Goal: Task Accomplishment & Management: Manage account settings

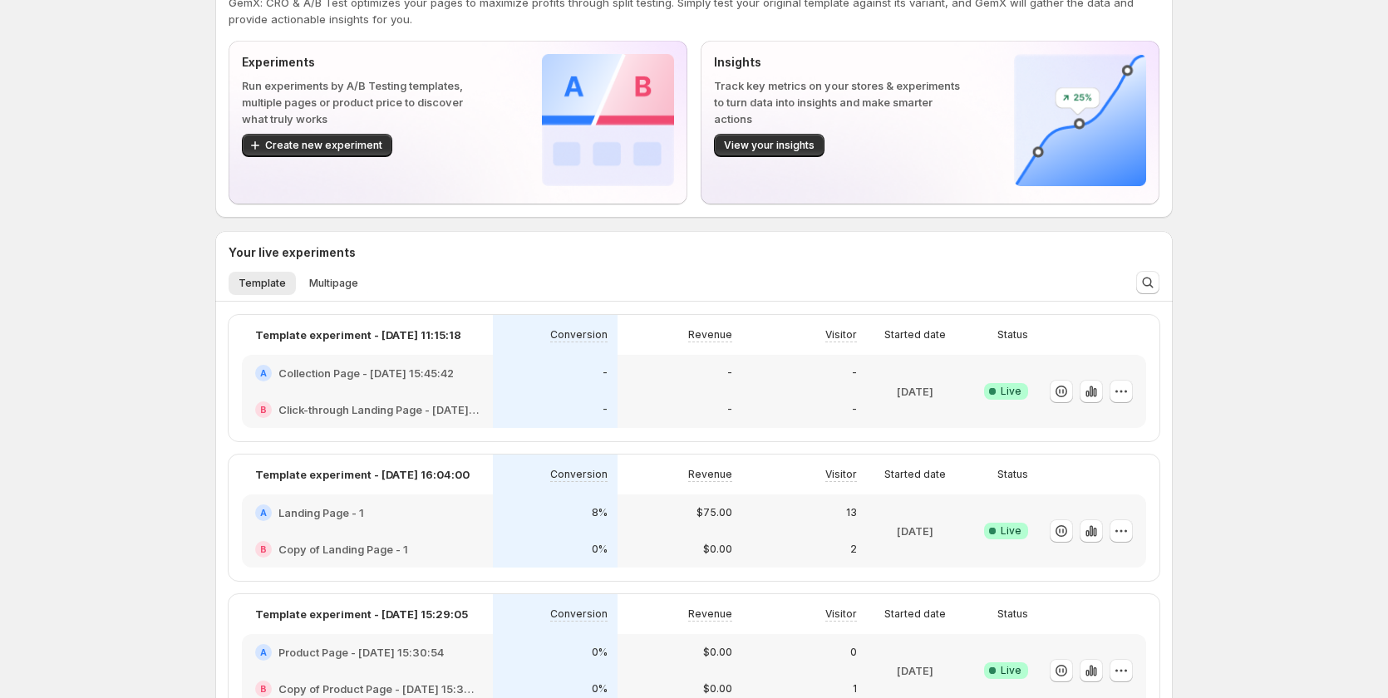
scroll to position [166, 0]
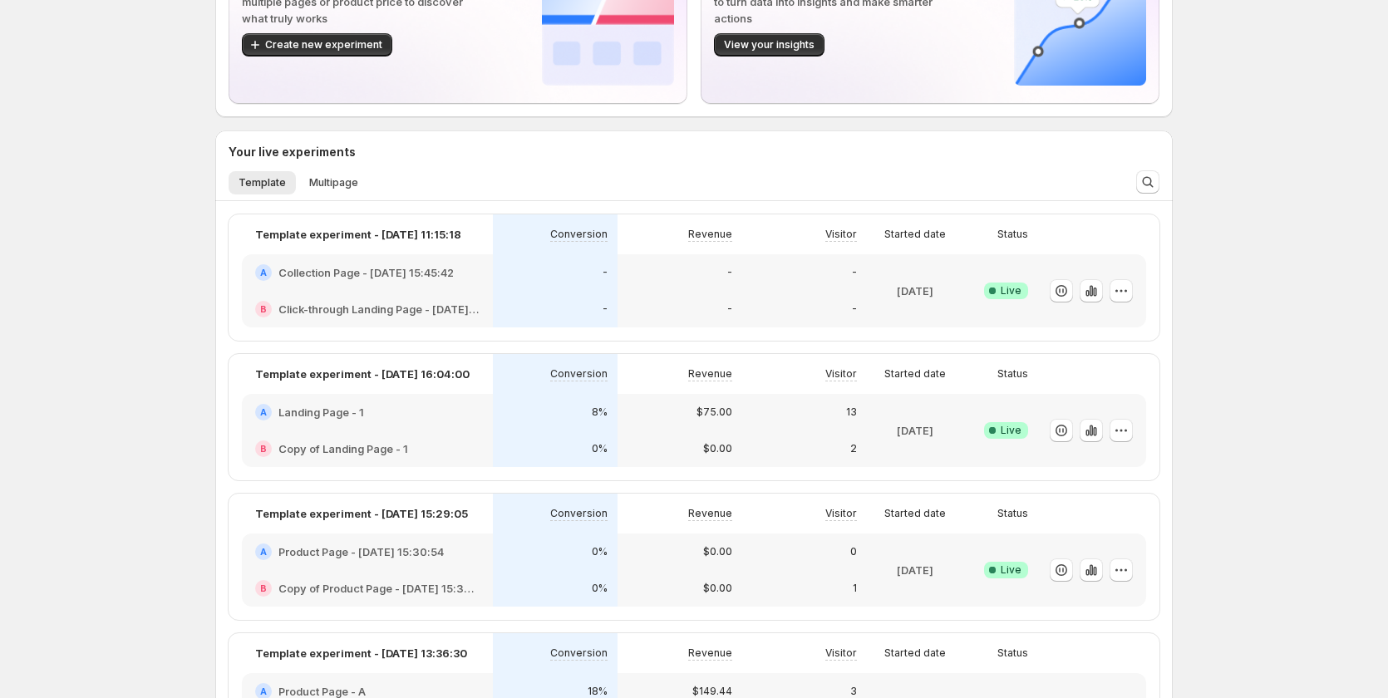
click at [463, 421] on div "A Landing Page - 1" at bounding box center [367, 412] width 251 height 37
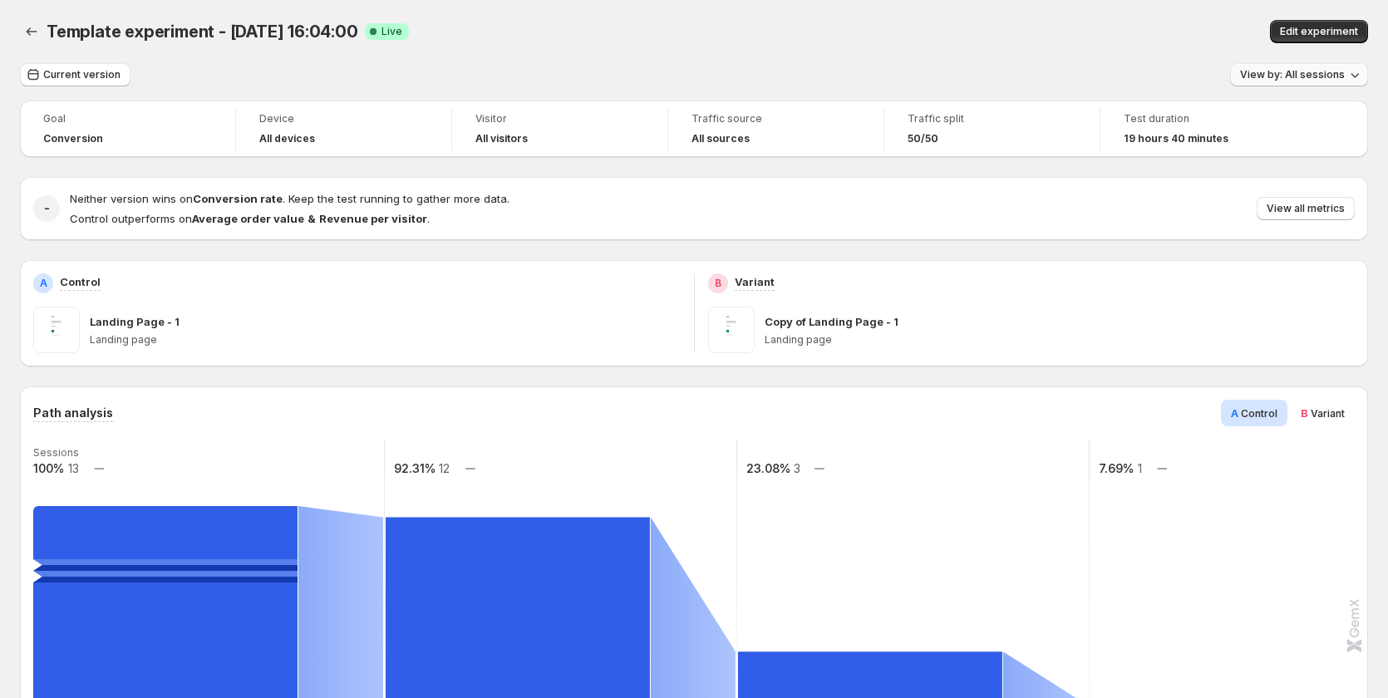
click at [1289, 80] on span "View by: All sessions" at bounding box center [1292, 74] width 105 height 13
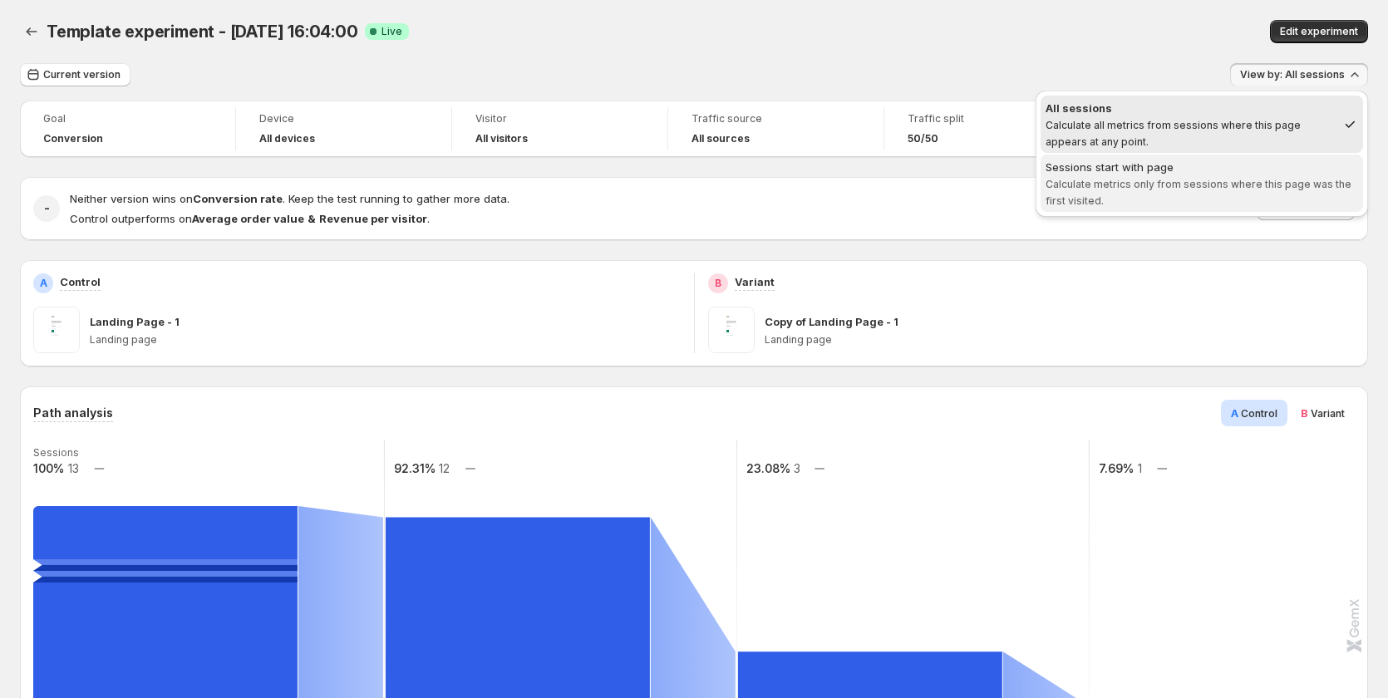
click at [1135, 181] on span "Calculate metrics only from sessions where this page was the first visited." at bounding box center [1199, 192] width 306 height 29
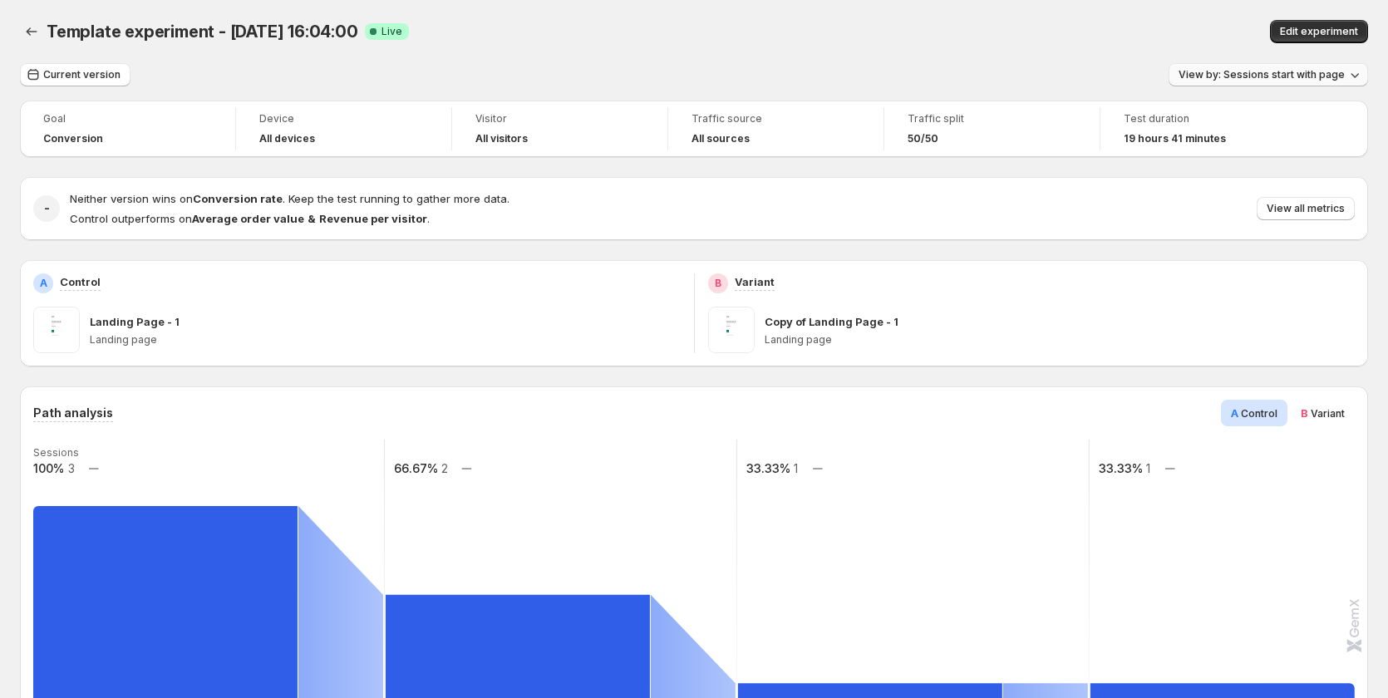
click at [1238, 71] on span "View by: Sessions start with page" at bounding box center [1262, 74] width 166 height 13
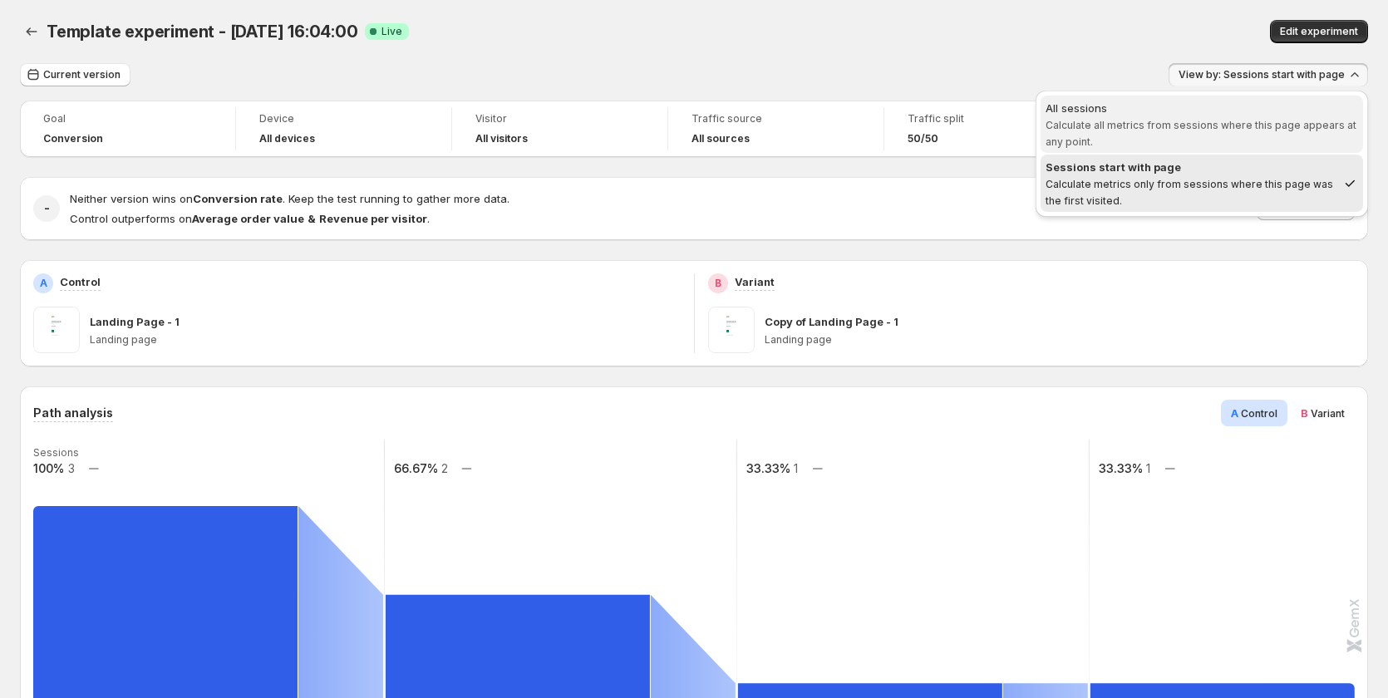
click at [1193, 115] on div "All sessions" at bounding box center [1202, 108] width 313 height 17
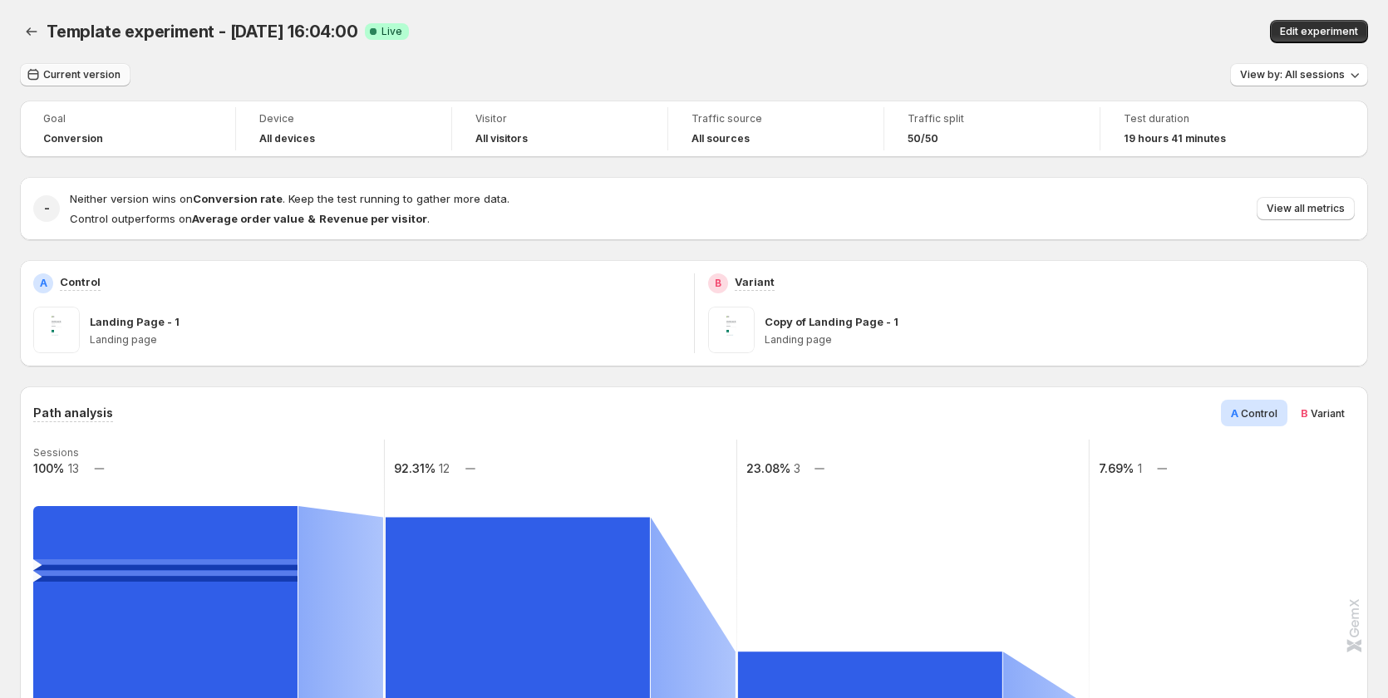
click at [96, 82] on button "Current version" at bounding box center [75, 74] width 111 height 23
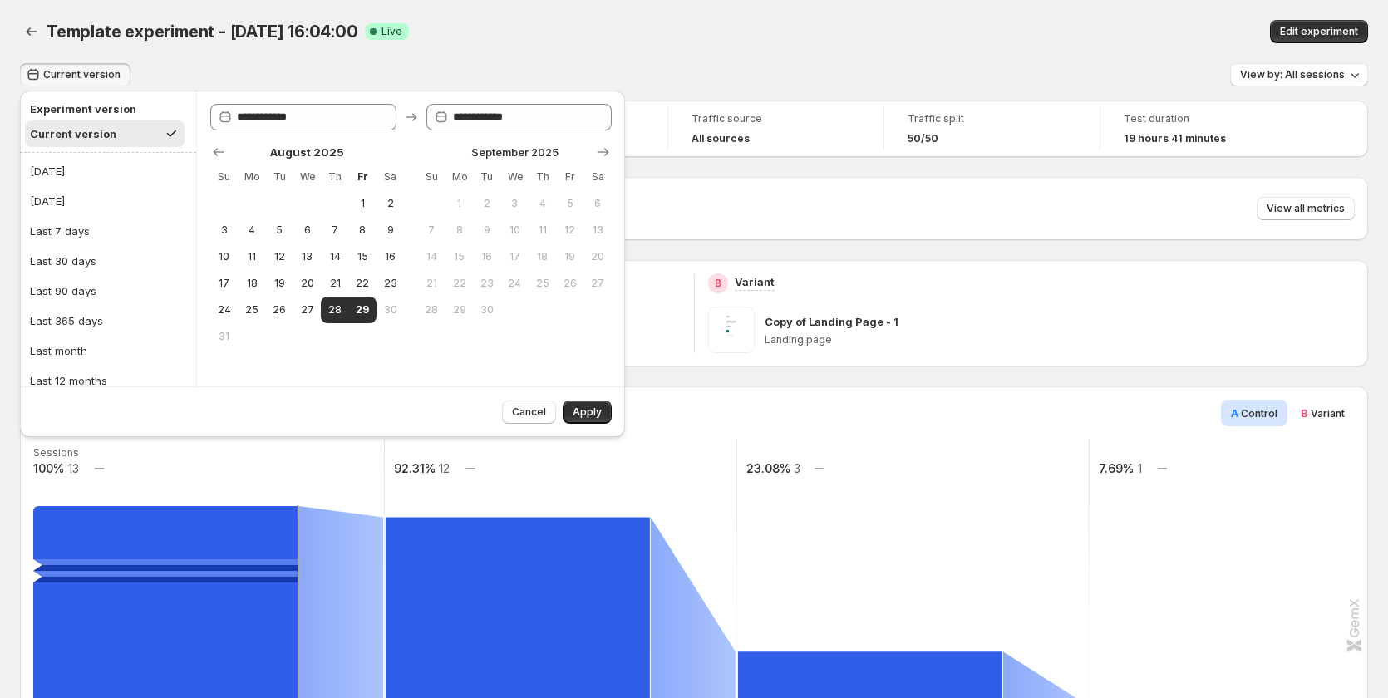
click at [706, 42] on div "Template experiment - [DATE] 16:04:00 Success Complete Live" at bounding box center [438, 31] width 783 height 23
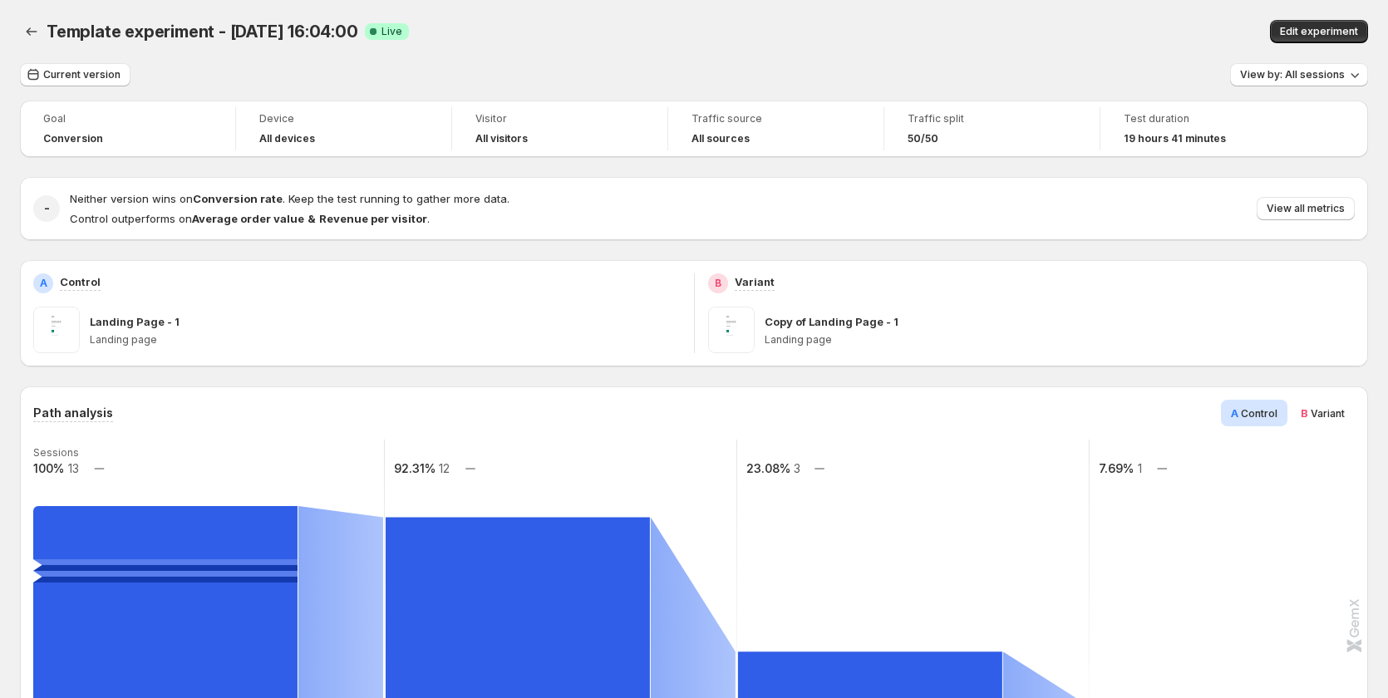
click at [301, 127] on div "Device" at bounding box center [343, 121] width 169 height 20
click at [1183, 142] on span "19 hours 41 minutes" at bounding box center [1175, 138] width 102 height 13
click at [1047, 144] on div "50/50" at bounding box center [992, 138] width 169 height 13
click at [1296, 205] on span "View all metrics" at bounding box center [1306, 208] width 78 height 13
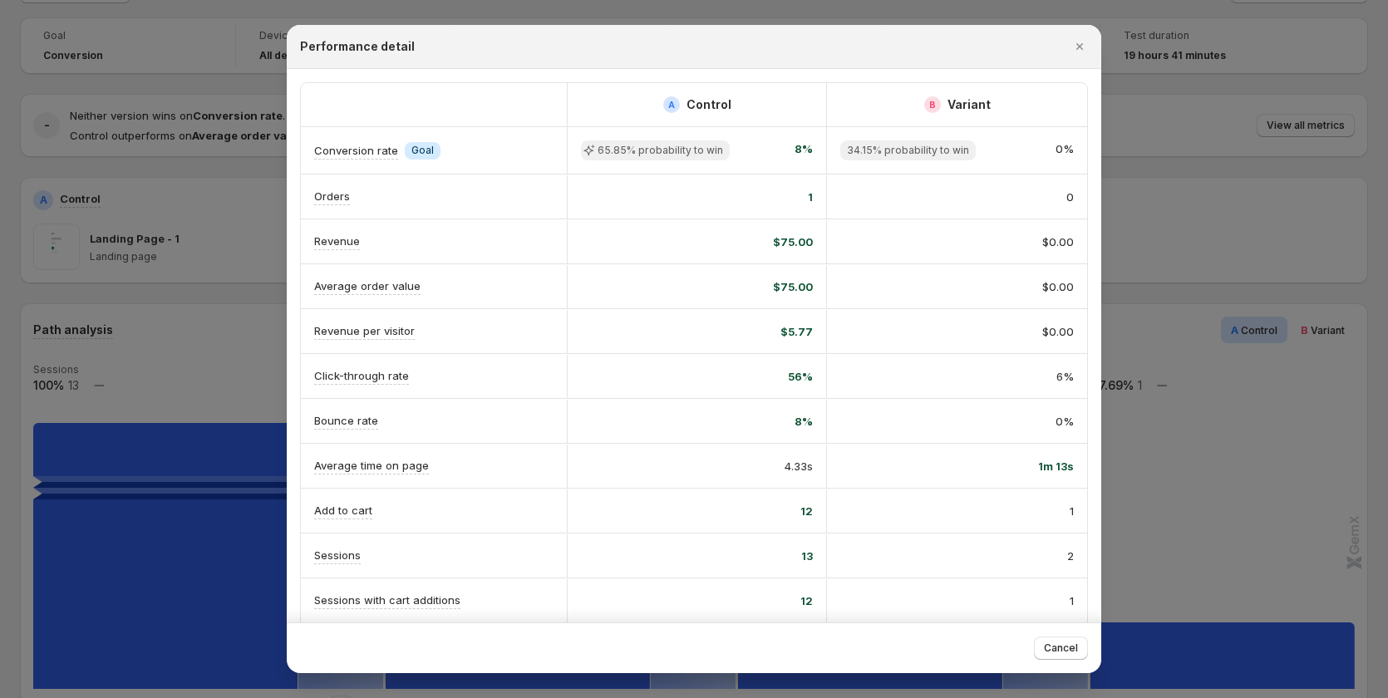
click at [1142, 185] on div at bounding box center [694, 349] width 1388 height 698
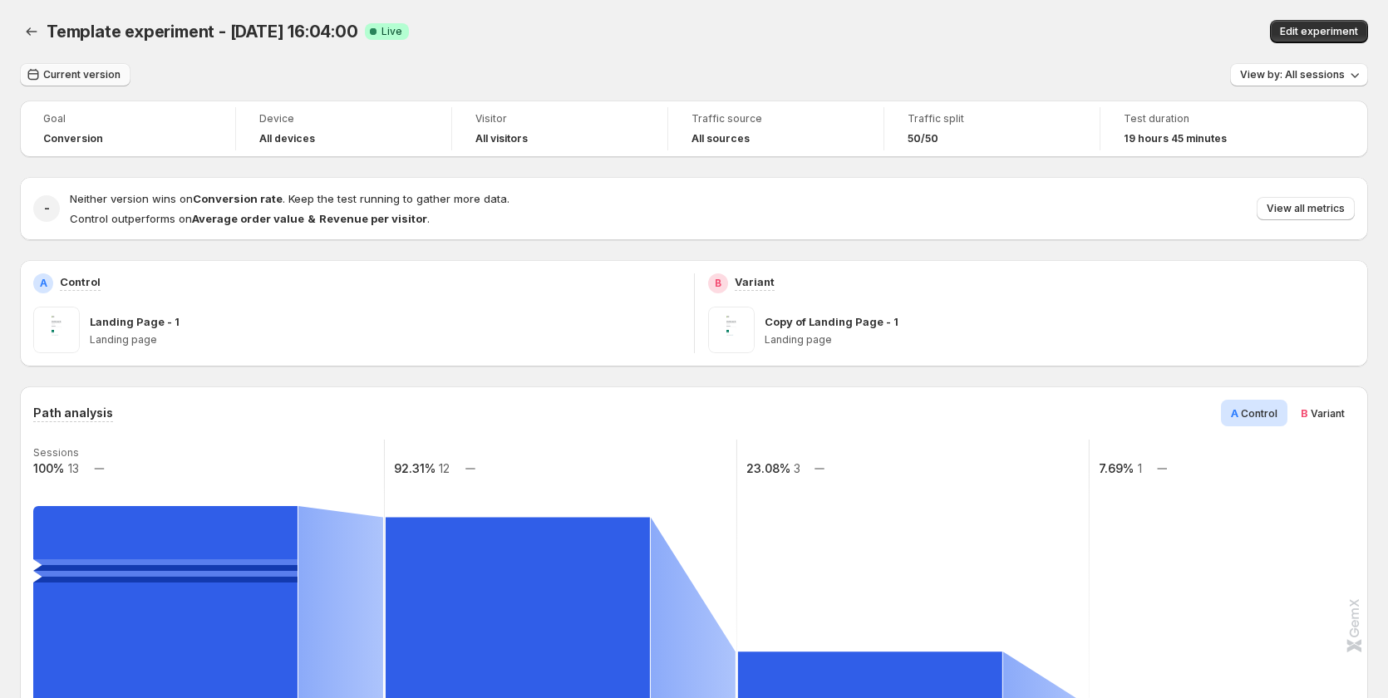
click at [84, 72] on span "Current version" at bounding box center [81, 74] width 77 height 13
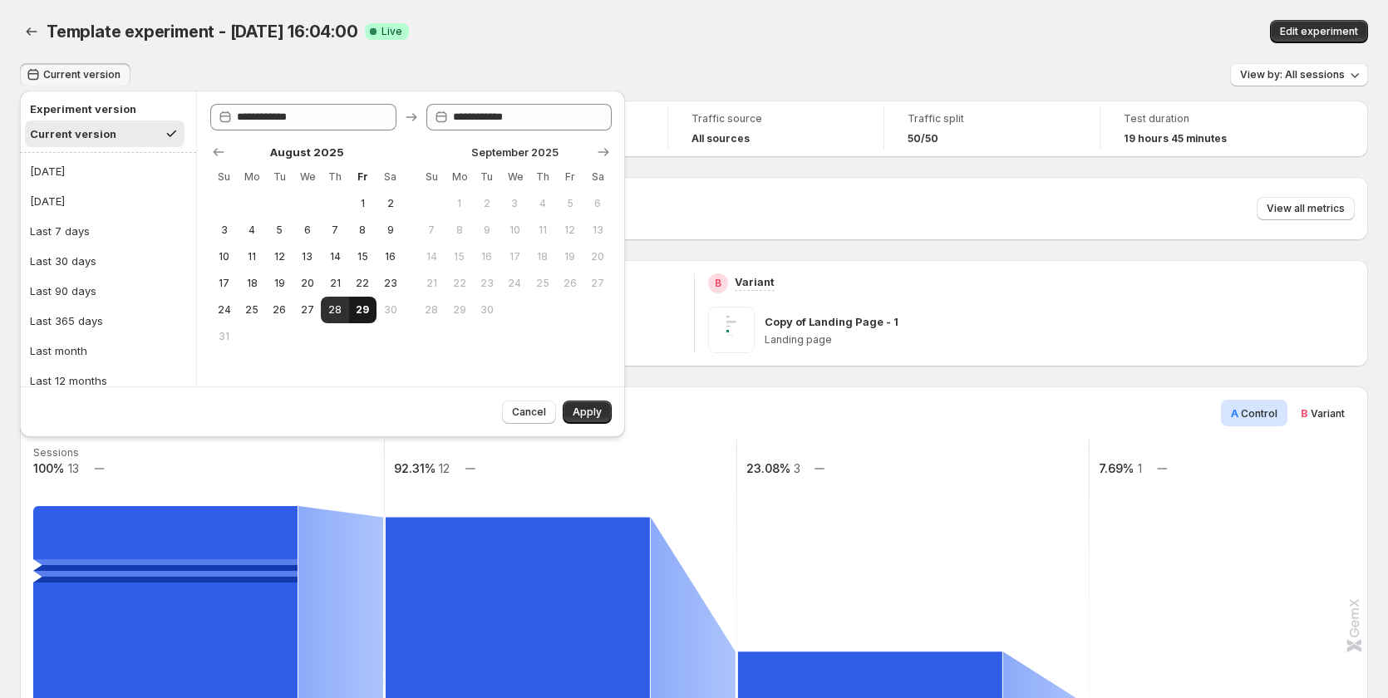
drag, startPoint x: 302, startPoint y: 314, endPoint x: 352, endPoint y: 314, distance: 50.7
click at [305, 314] on span "27" at bounding box center [307, 309] width 14 height 13
type input "**********"
click at [362, 314] on span "29" at bounding box center [363, 309] width 14 height 13
type input "**********"
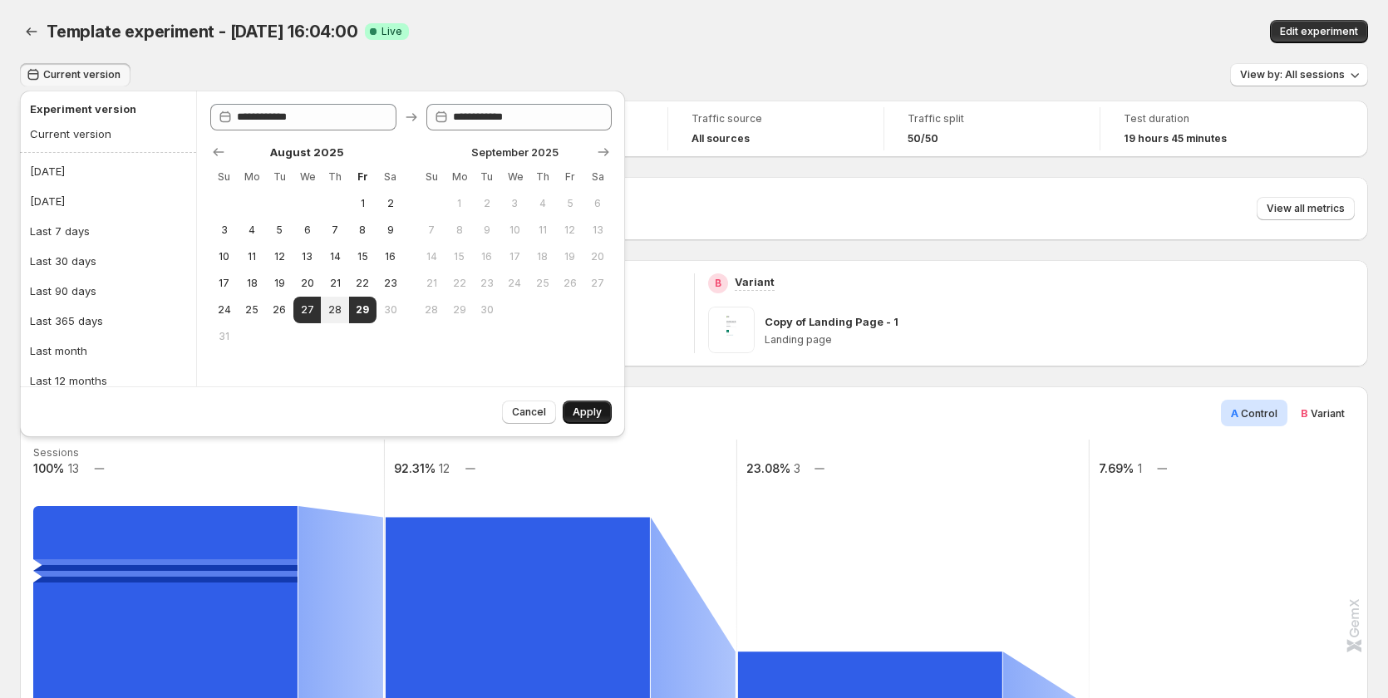
click at [586, 411] on span "Apply" at bounding box center [587, 412] width 29 height 13
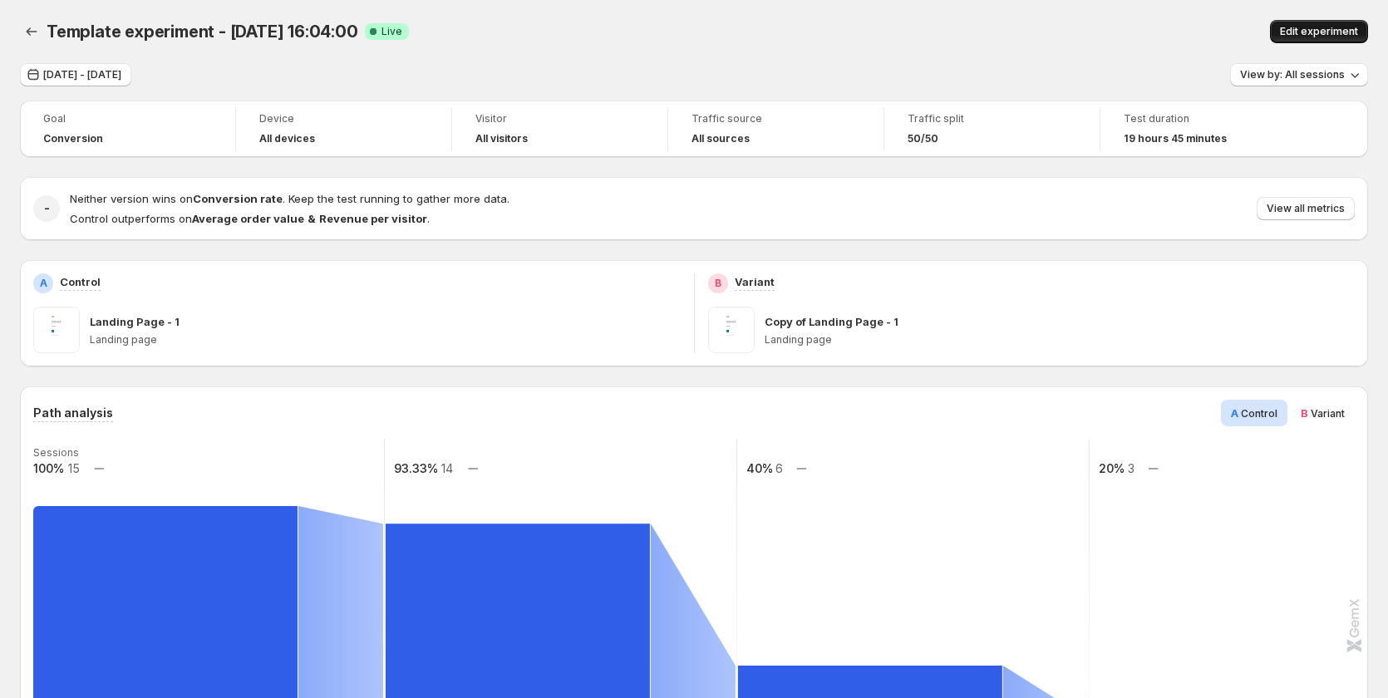
click at [1332, 26] on span "Edit experiment" at bounding box center [1319, 31] width 78 height 13
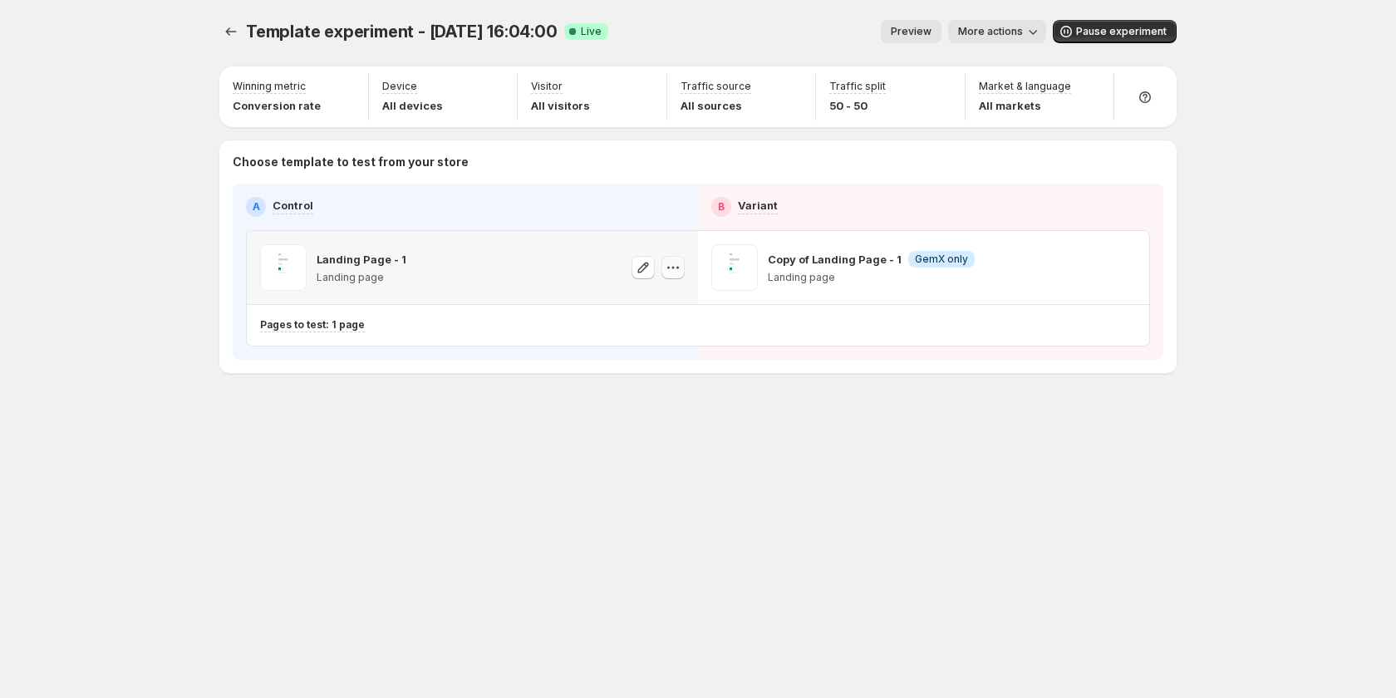
click at [672, 271] on icon "button" at bounding box center [673, 267] width 17 height 17
click at [652, 357] on span "581904717286736545" at bounding box center [651, 360] width 115 height 12
click at [1126, 267] on icon "button" at bounding box center [1124, 267] width 17 height 17
click at [1081, 351] on div "Copy ID" at bounding box center [1140, 343] width 189 height 17
click at [983, 32] on span "More actions" at bounding box center [990, 31] width 65 height 13
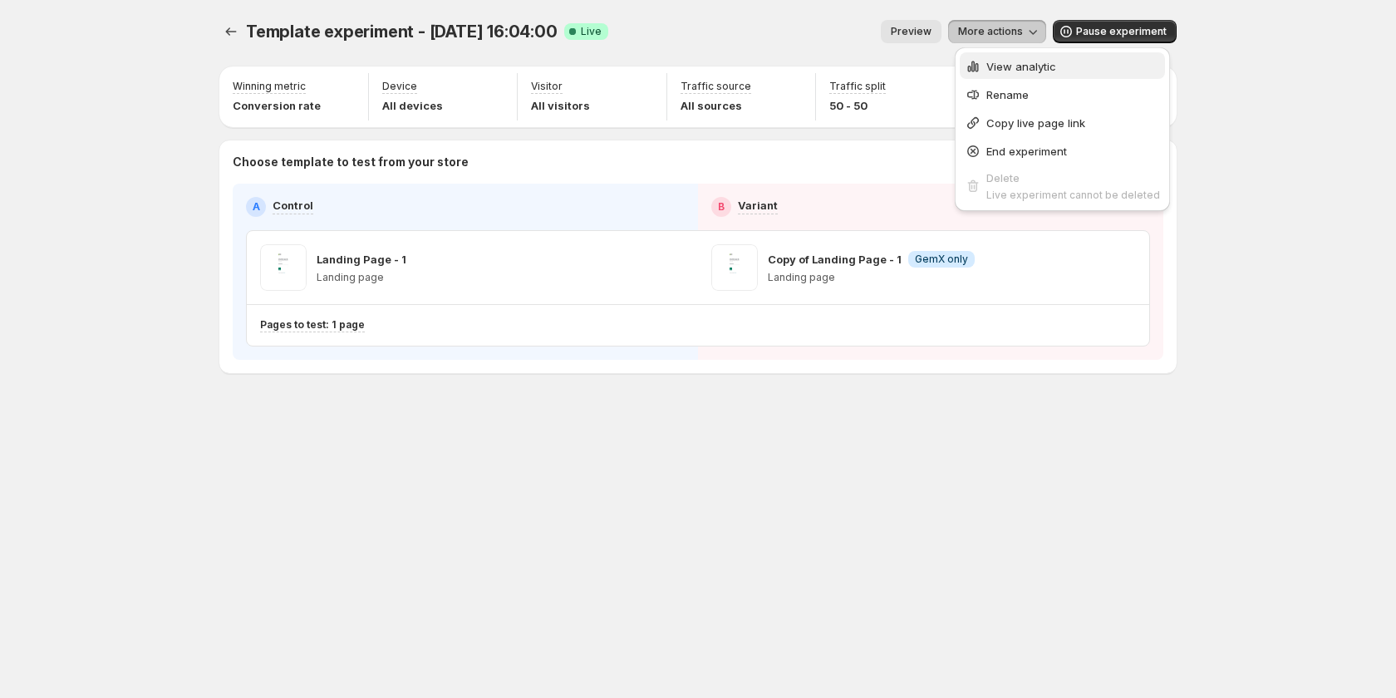
click at [984, 77] on button "View analytic" at bounding box center [1062, 65] width 205 height 27
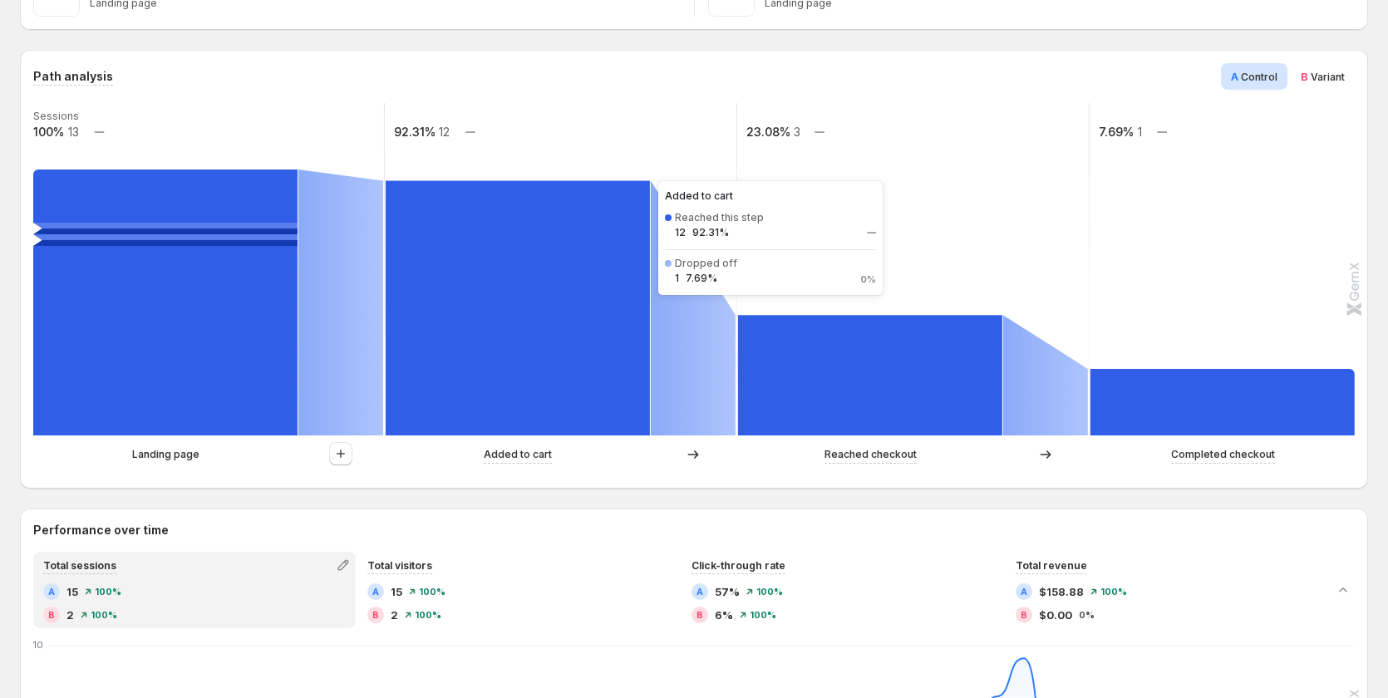
scroll to position [332, 0]
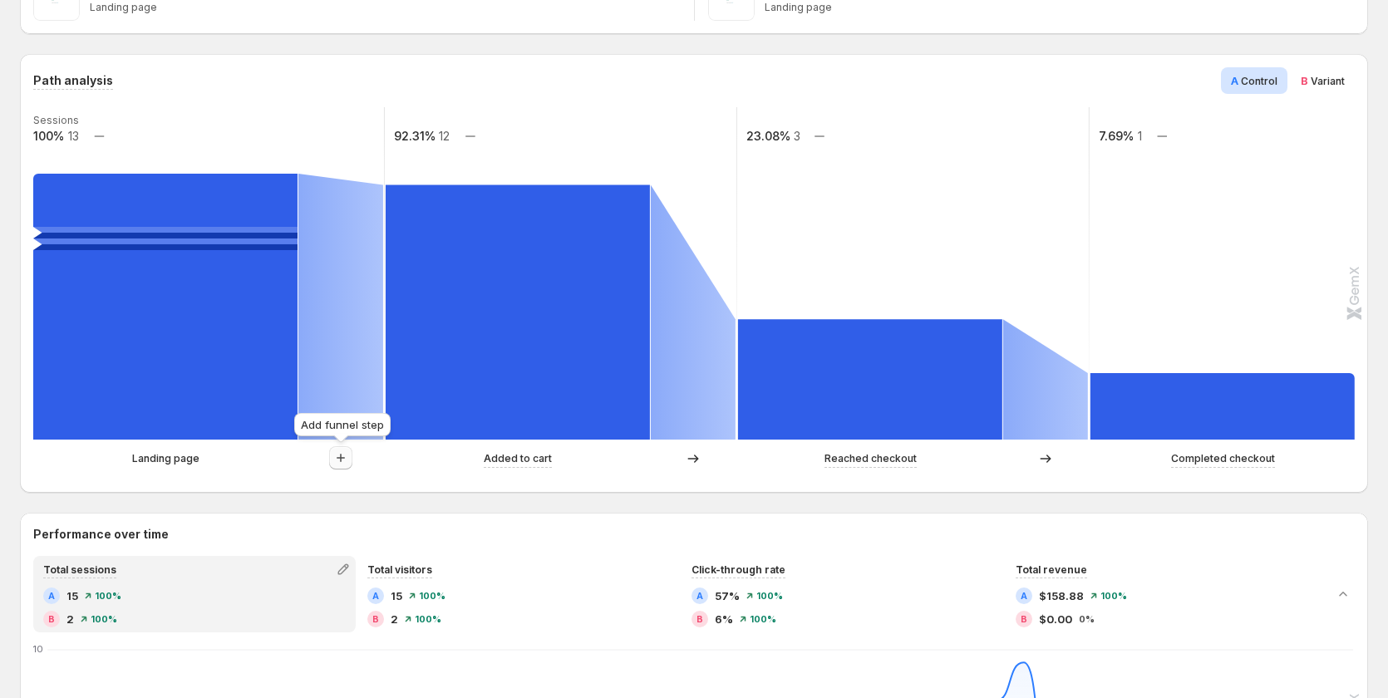
click at [339, 460] on icon "button" at bounding box center [340, 458] width 17 height 17
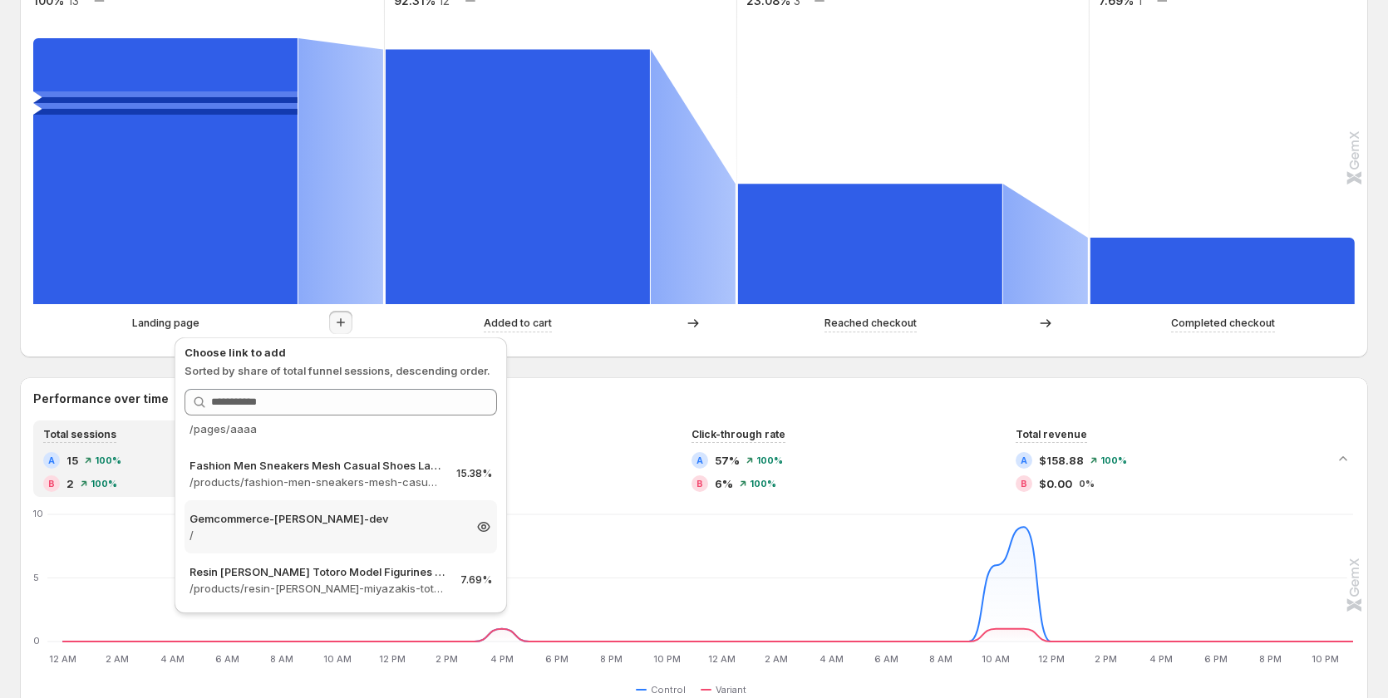
scroll to position [416, 0]
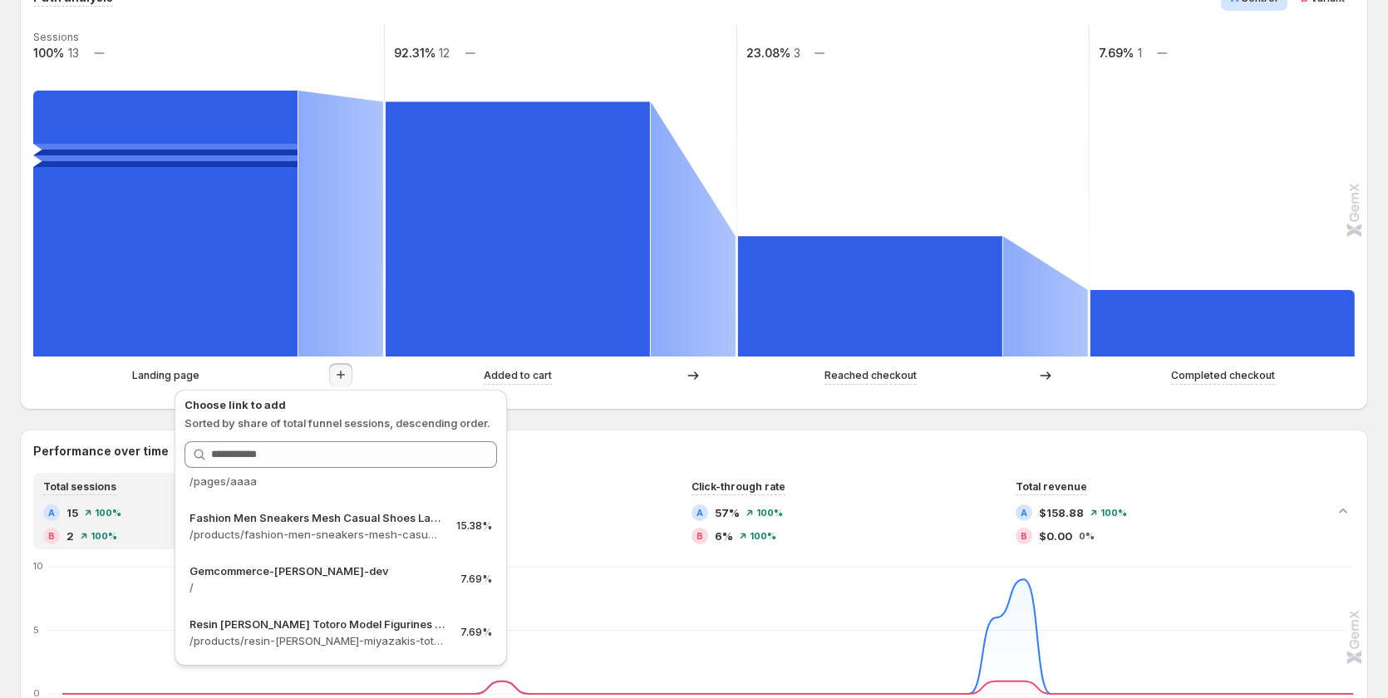
click at [99, 376] on div "Landing page" at bounding box center [165, 375] width 265 height 17
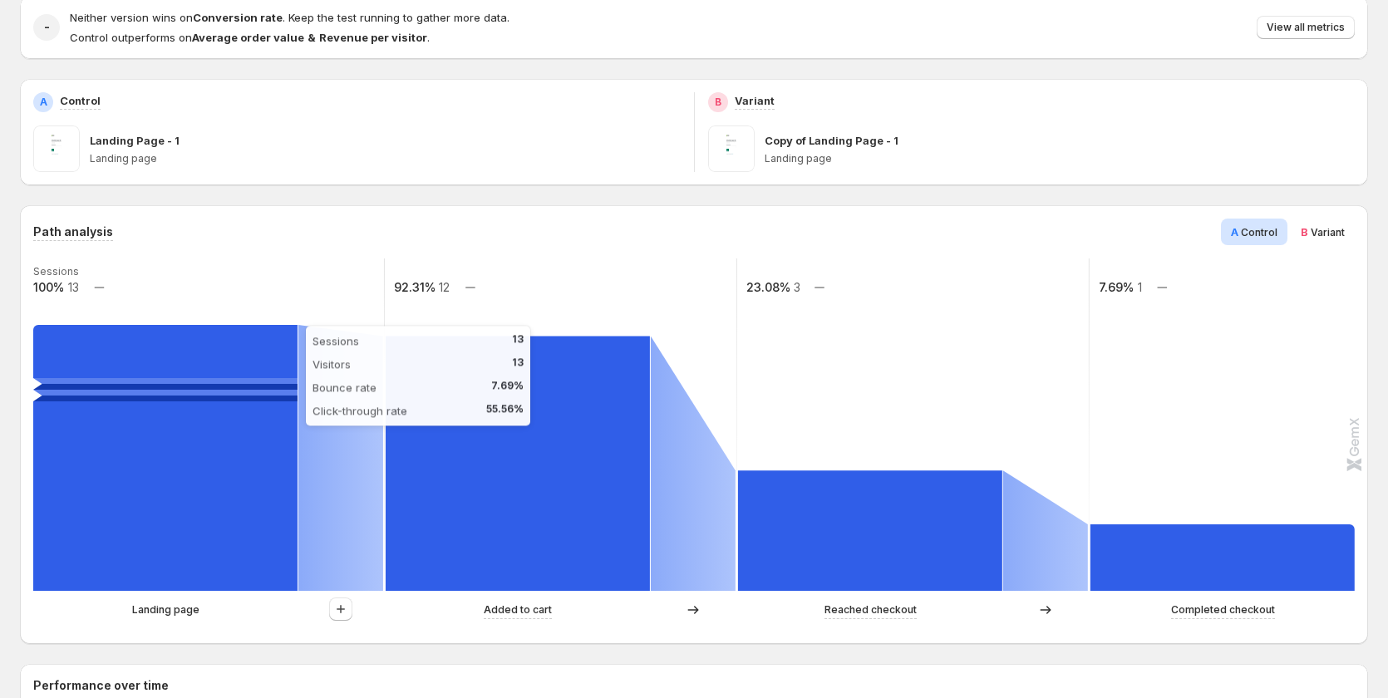
scroll to position [0, 0]
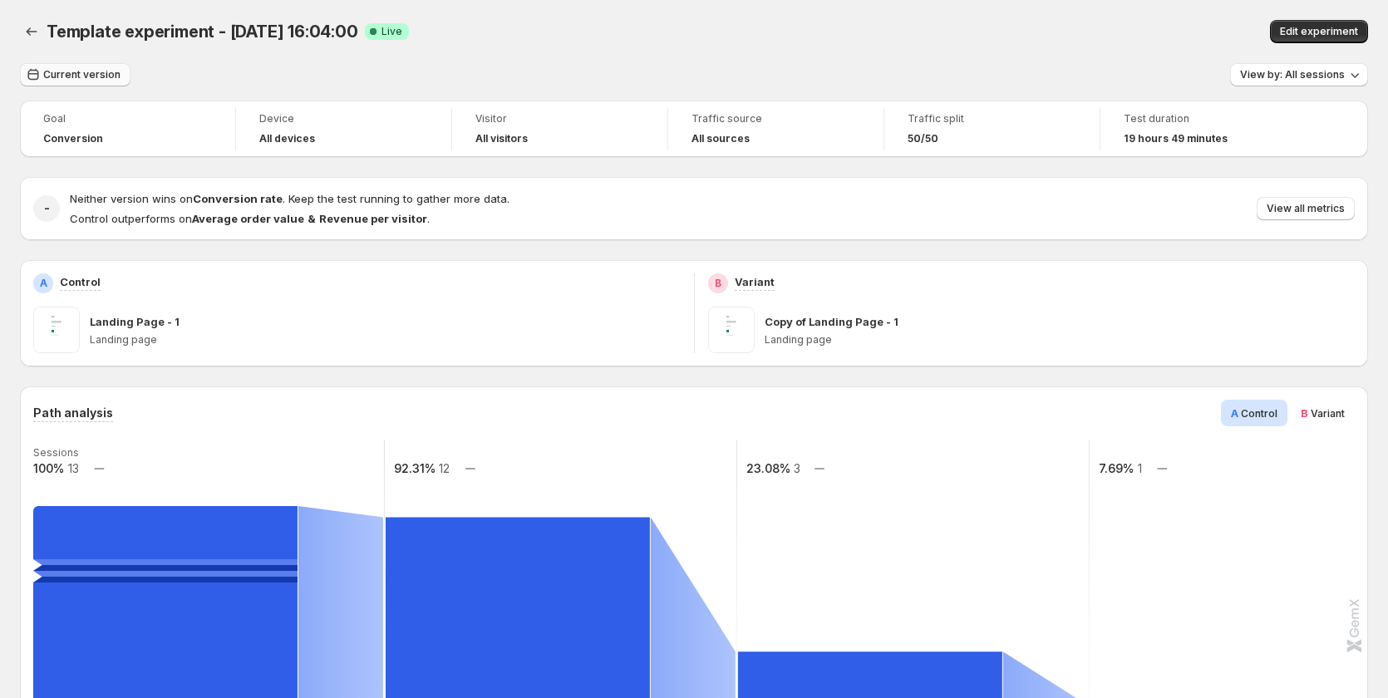
click at [85, 74] on span "Current version" at bounding box center [81, 74] width 77 height 13
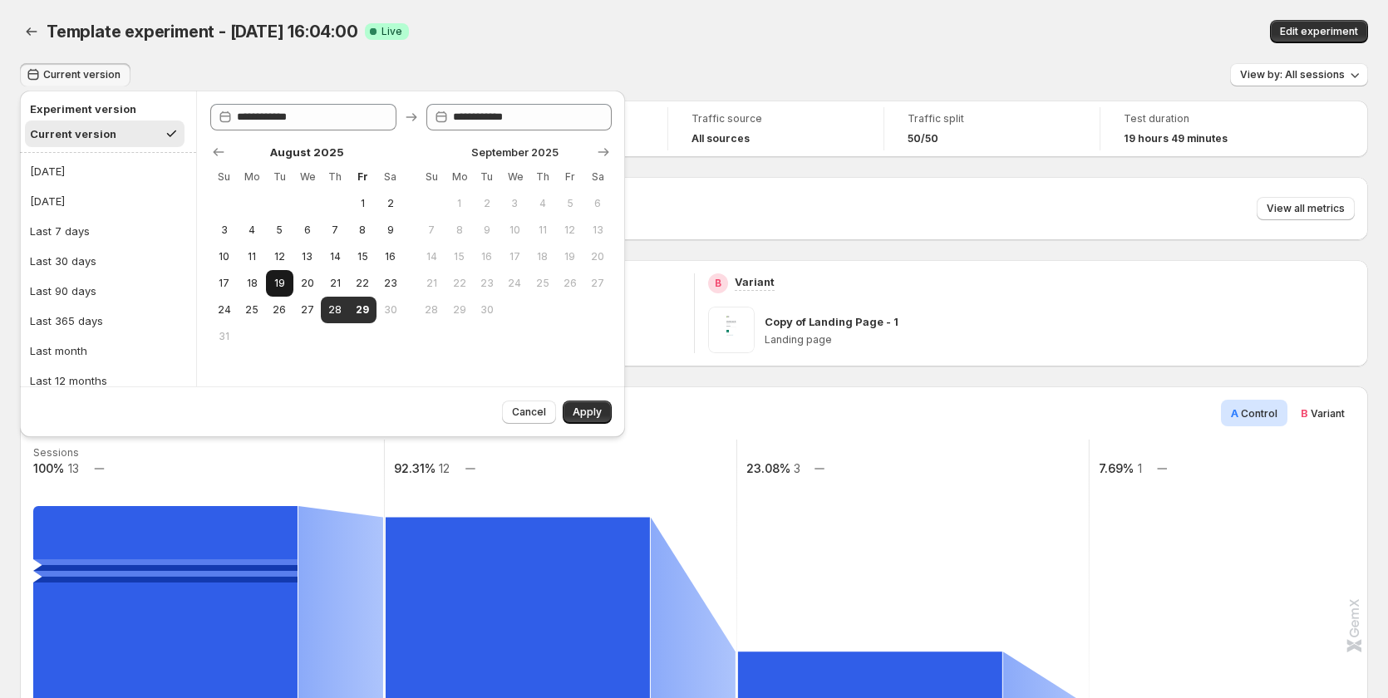
click at [280, 285] on span "19" at bounding box center [280, 283] width 14 height 13
type input "**********"
click at [362, 310] on span "29" at bounding box center [363, 309] width 14 height 13
type input "**********"
click at [578, 407] on span "Apply" at bounding box center [587, 412] width 29 height 13
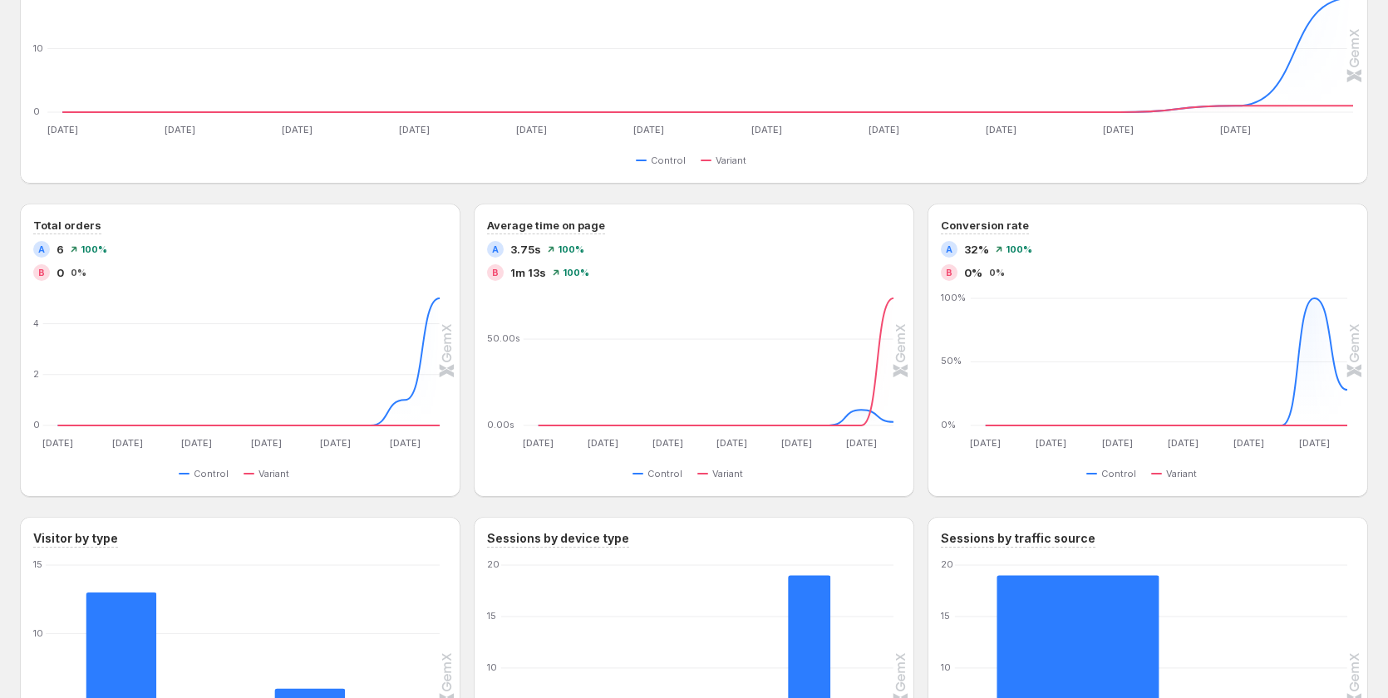
scroll to position [831, 0]
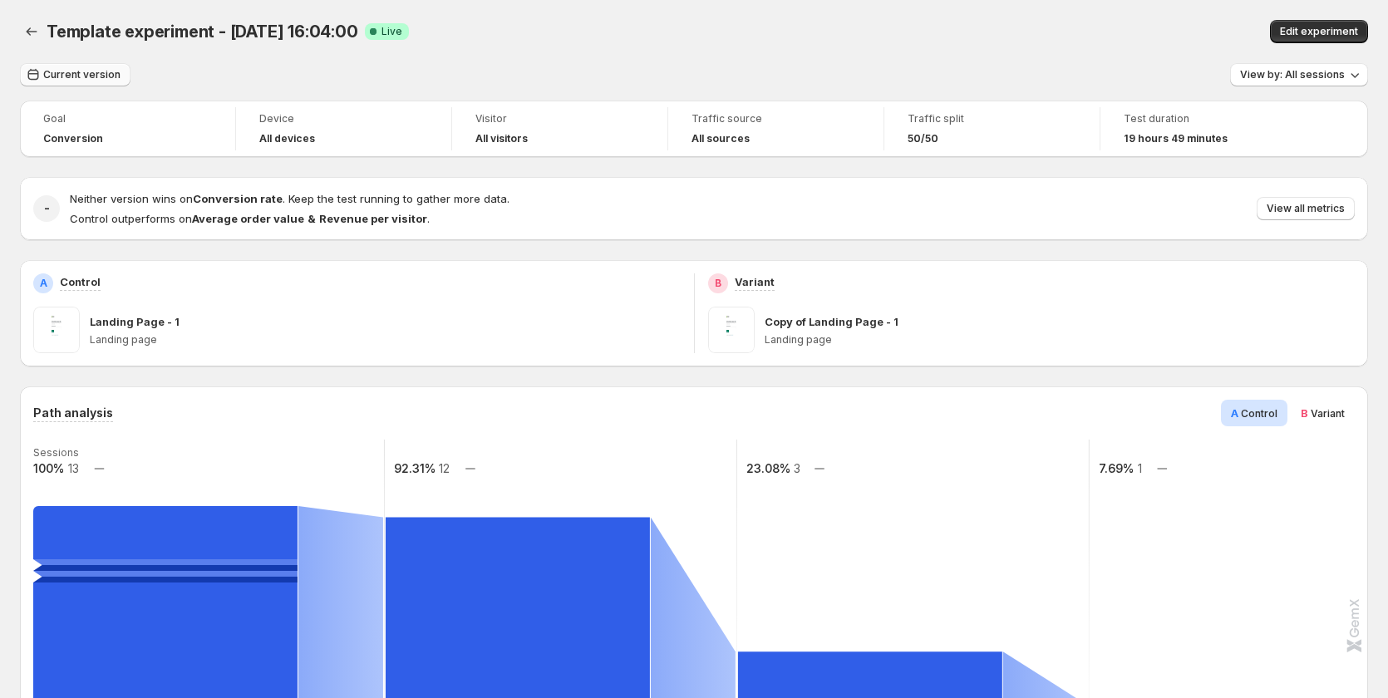
click at [70, 84] on button "Current version" at bounding box center [75, 74] width 111 height 23
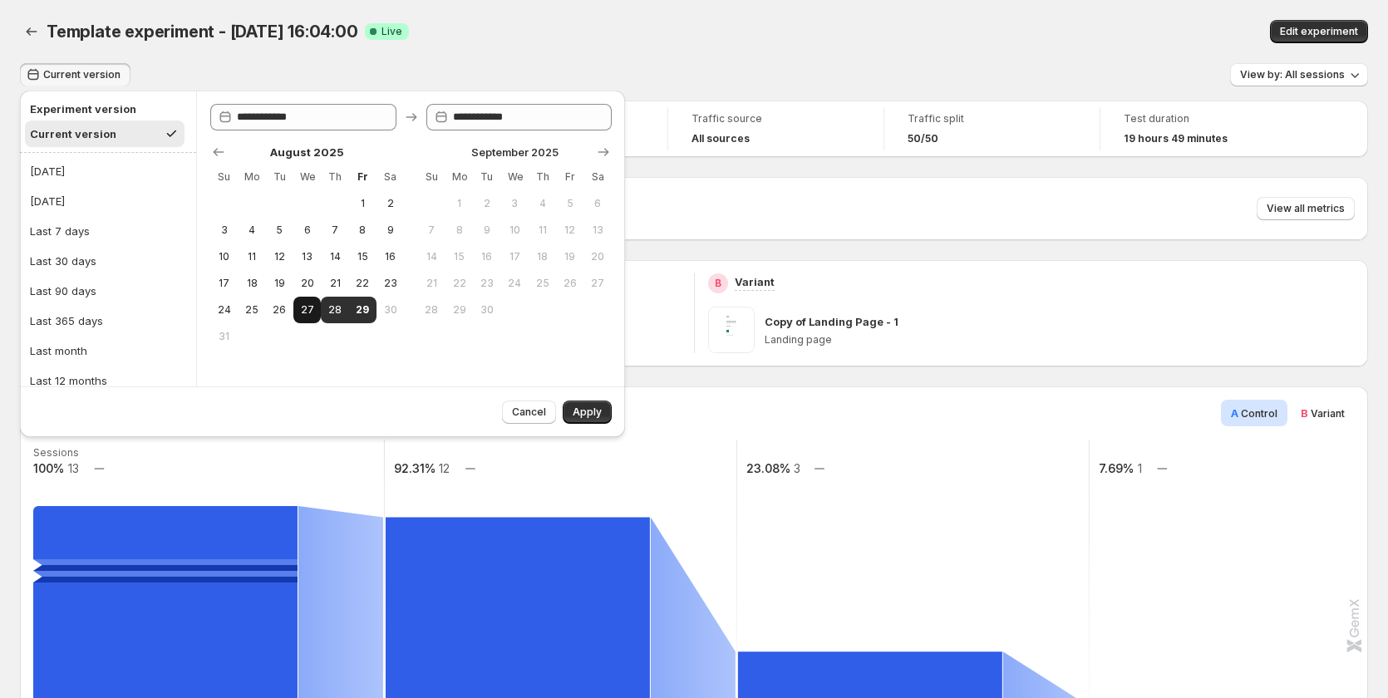
click at [310, 311] on span "27" at bounding box center [307, 309] width 14 height 13
type input "**********"
click at [359, 311] on span "29" at bounding box center [363, 309] width 14 height 13
type input "**********"
click at [568, 411] on button "Apply" at bounding box center [587, 412] width 49 height 23
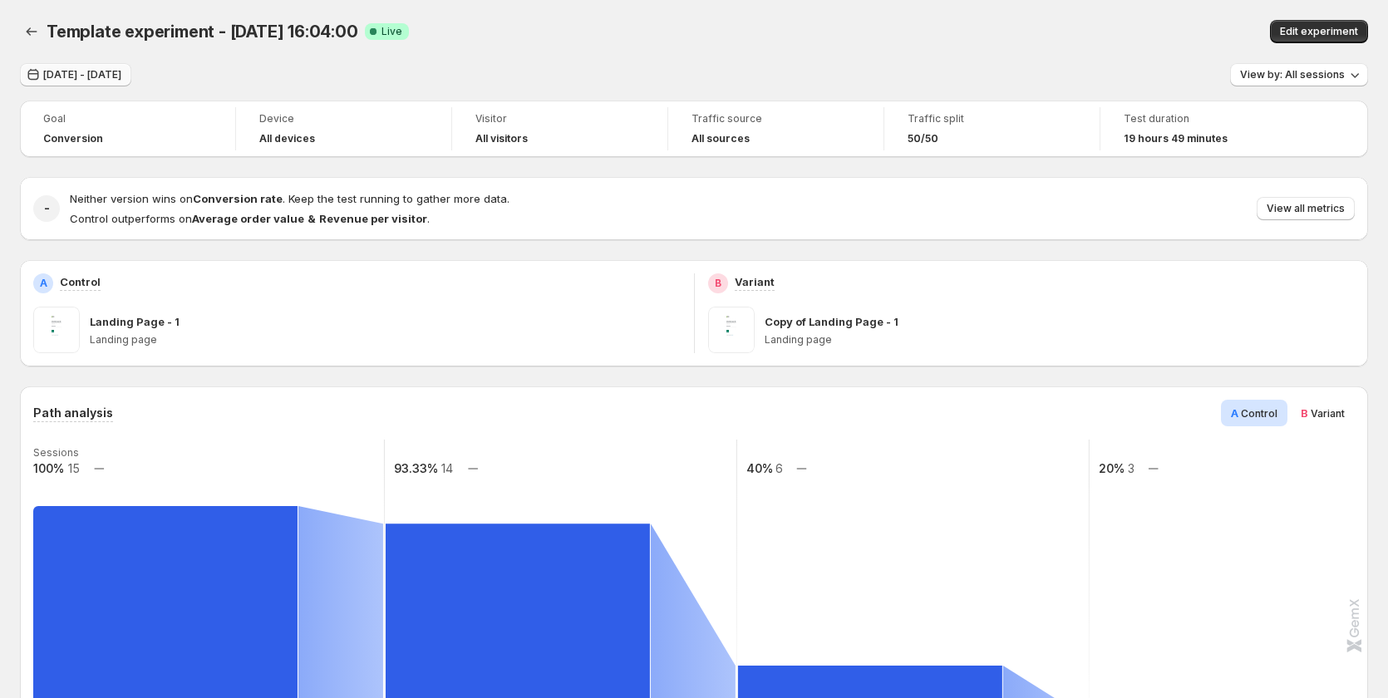
click at [90, 79] on span "Aug 27, 2025 - Aug 29, 2025" at bounding box center [82, 74] width 78 height 13
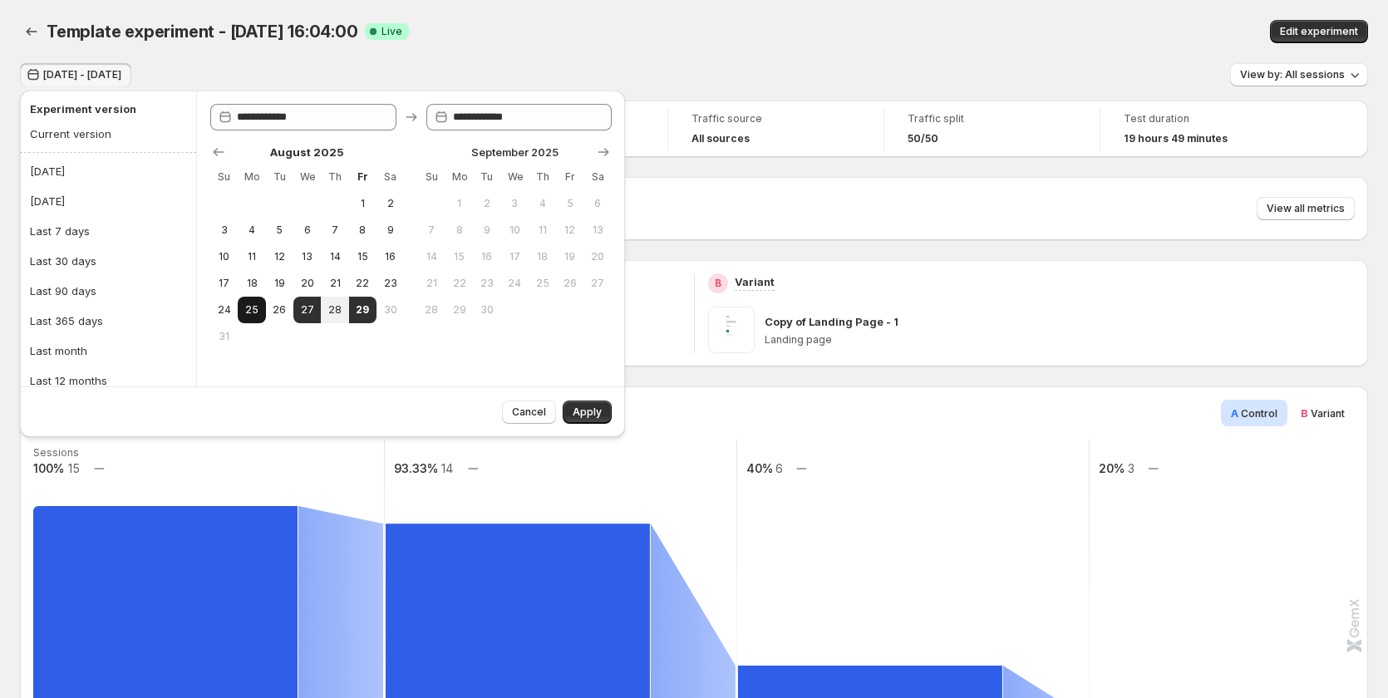
drag, startPoint x: 259, startPoint y: 312, endPoint x: 277, endPoint y: 315, distance: 17.8
click at [260, 313] on button "25" at bounding box center [251, 310] width 27 height 27
type input "**********"
click at [367, 311] on span "29" at bounding box center [363, 309] width 14 height 13
type input "**********"
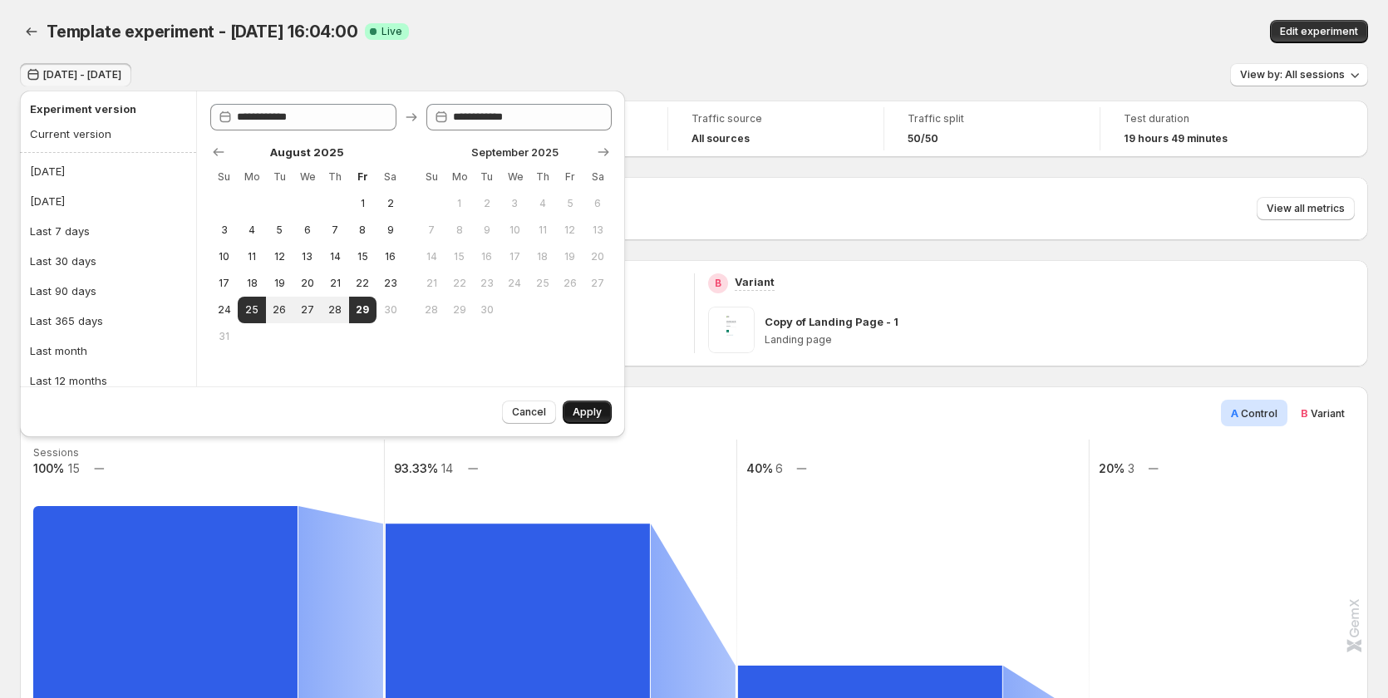
click at [593, 408] on span "Apply" at bounding box center [587, 412] width 29 height 13
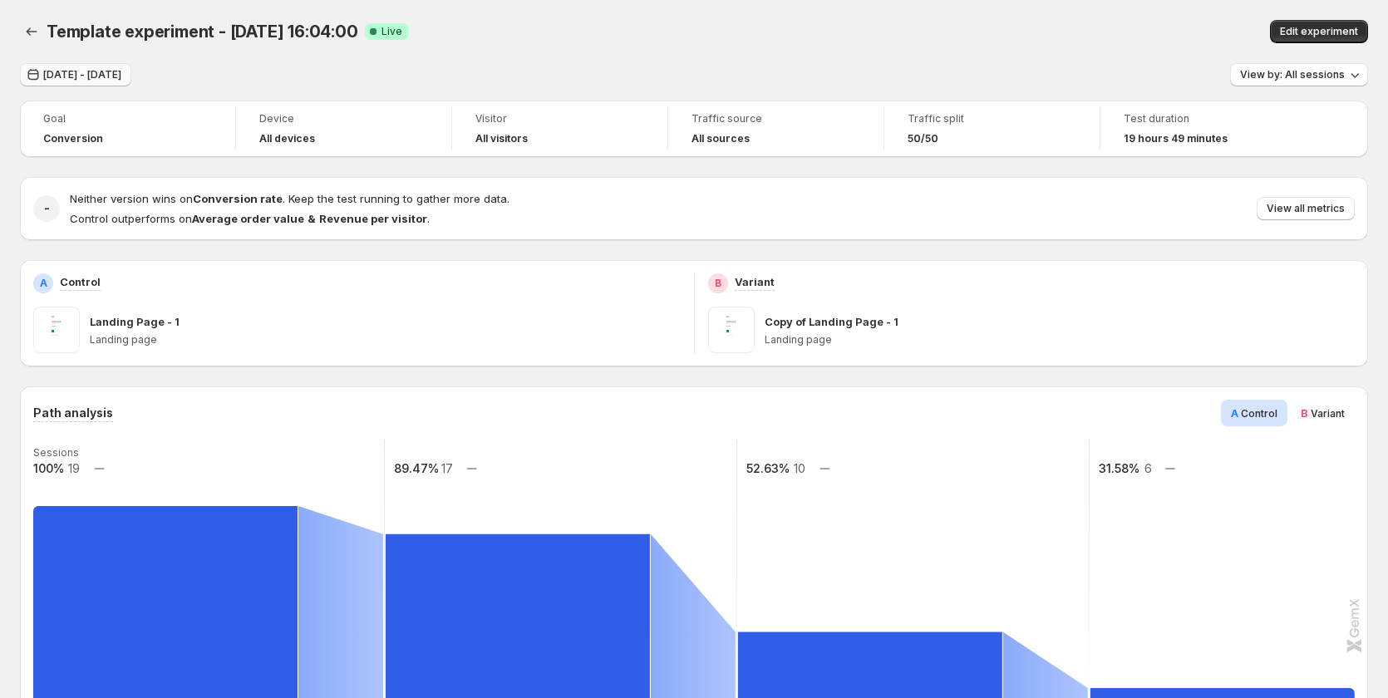
click at [87, 67] on button "Aug 25, 2025 - Aug 29, 2025" at bounding box center [75, 74] width 111 height 23
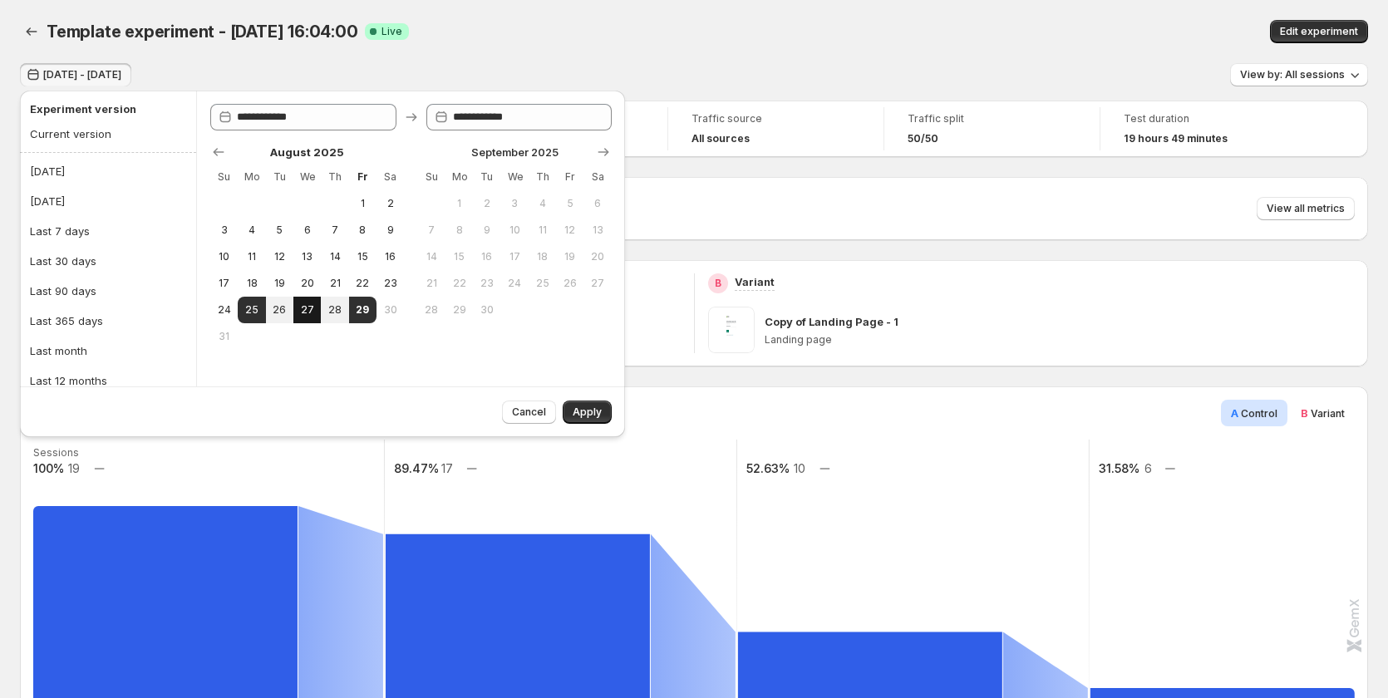
click at [311, 311] on span "27" at bounding box center [307, 309] width 14 height 13
type input "**********"
click at [360, 311] on span "29" at bounding box center [363, 309] width 14 height 13
type input "**********"
click at [580, 412] on span "Apply" at bounding box center [587, 412] width 29 height 13
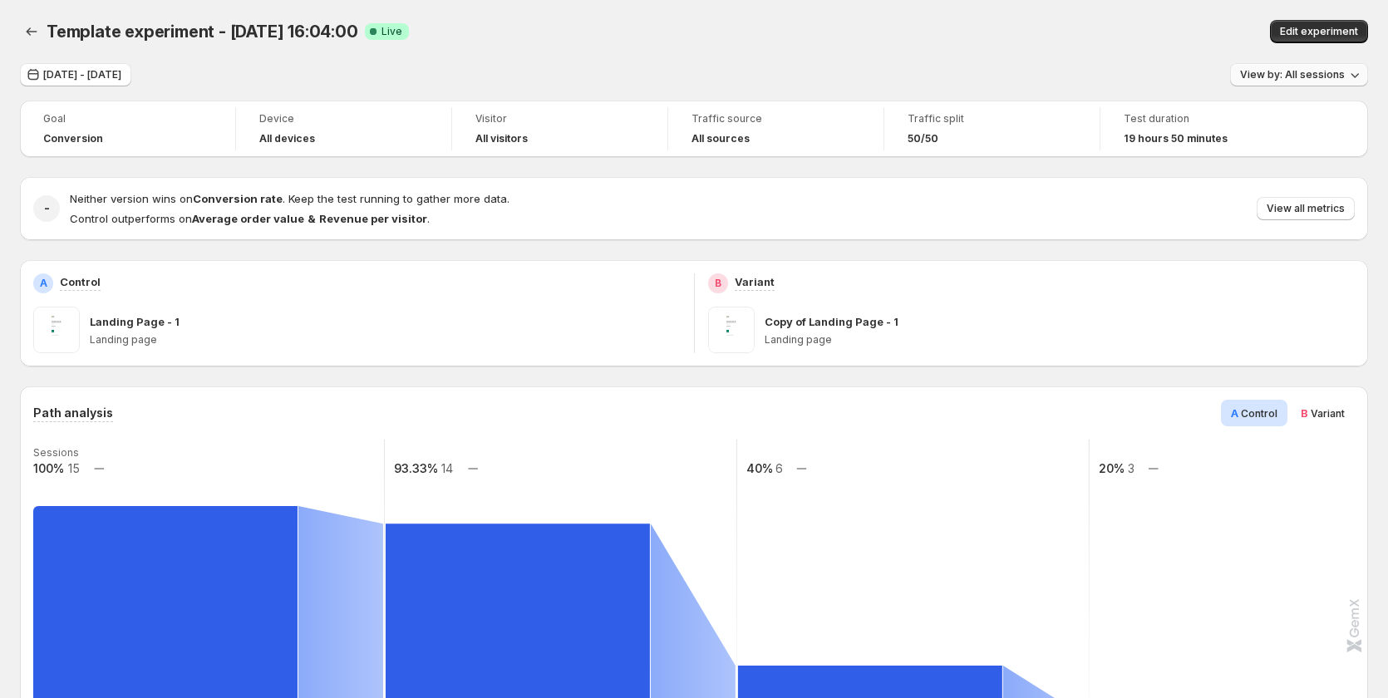
click at [1298, 71] on span "View by: All sessions" at bounding box center [1292, 74] width 105 height 13
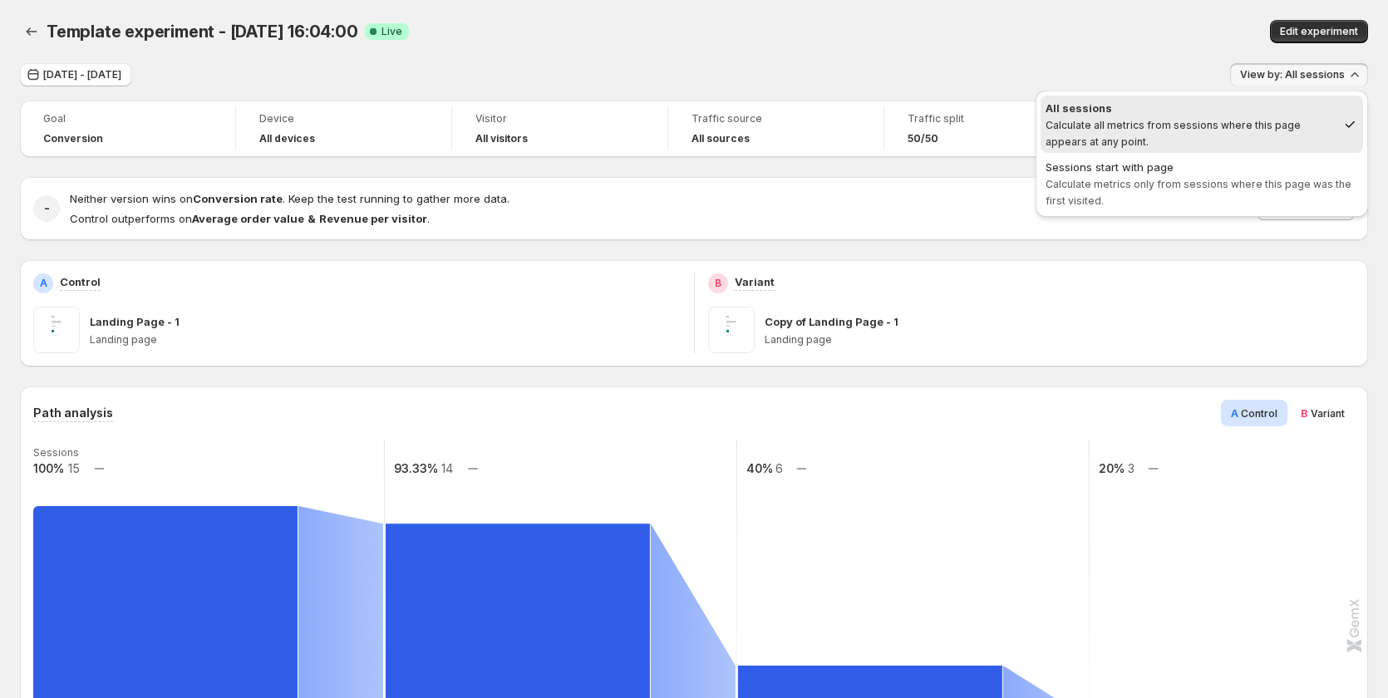
drag, startPoint x: 1257, startPoint y: 317, endPoint x: 1267, endPoint y: 304, distance: 15.5
click at [1261, 314] on div "Copy of Landing Page - 1" at bounding box center [1060, 321] width 591 height 17
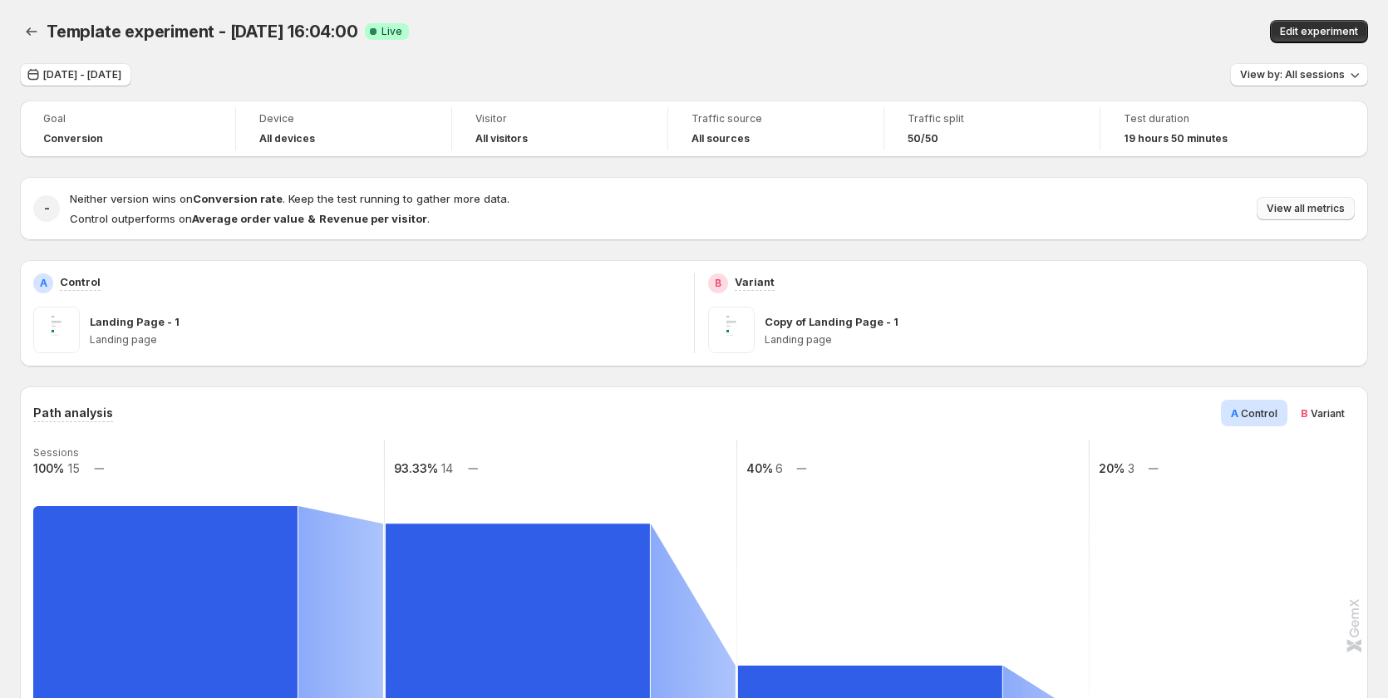
click at [1312, 212] on span "View all metrics" at bounding box center [1306, 208] width 78 height 13
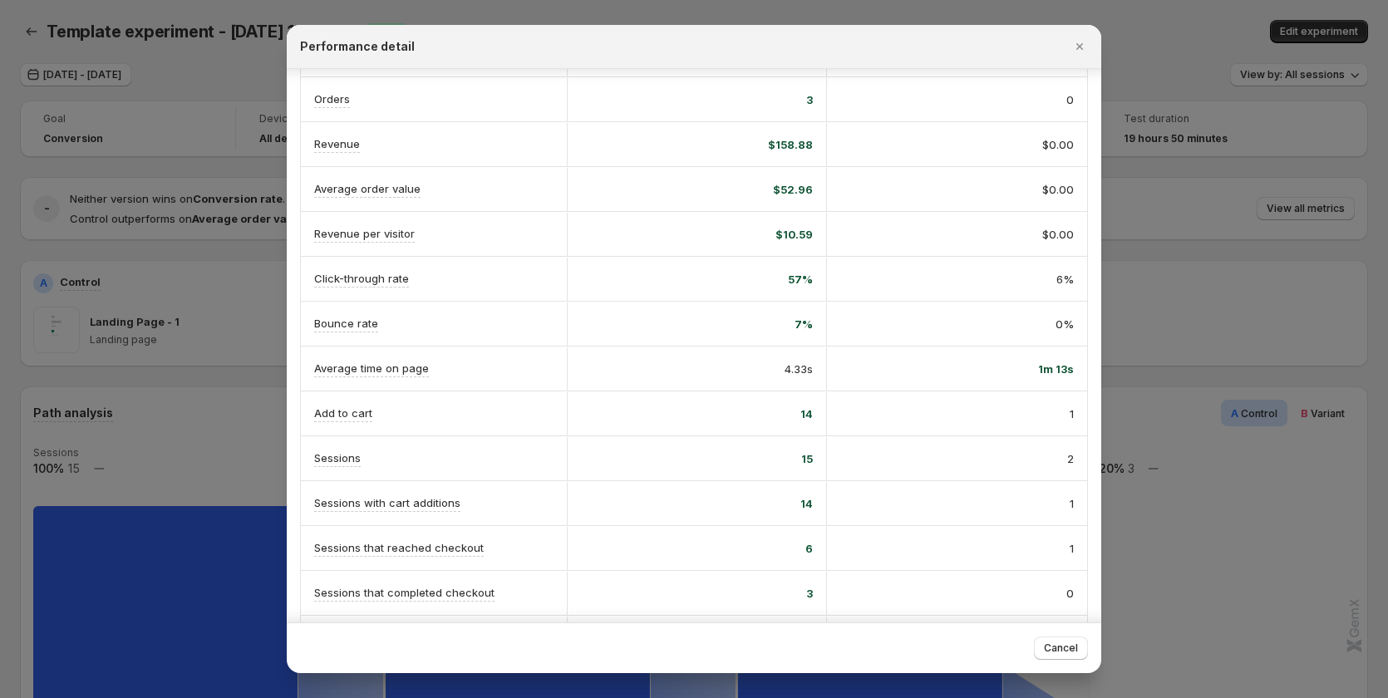
scroll to position [194, 0]
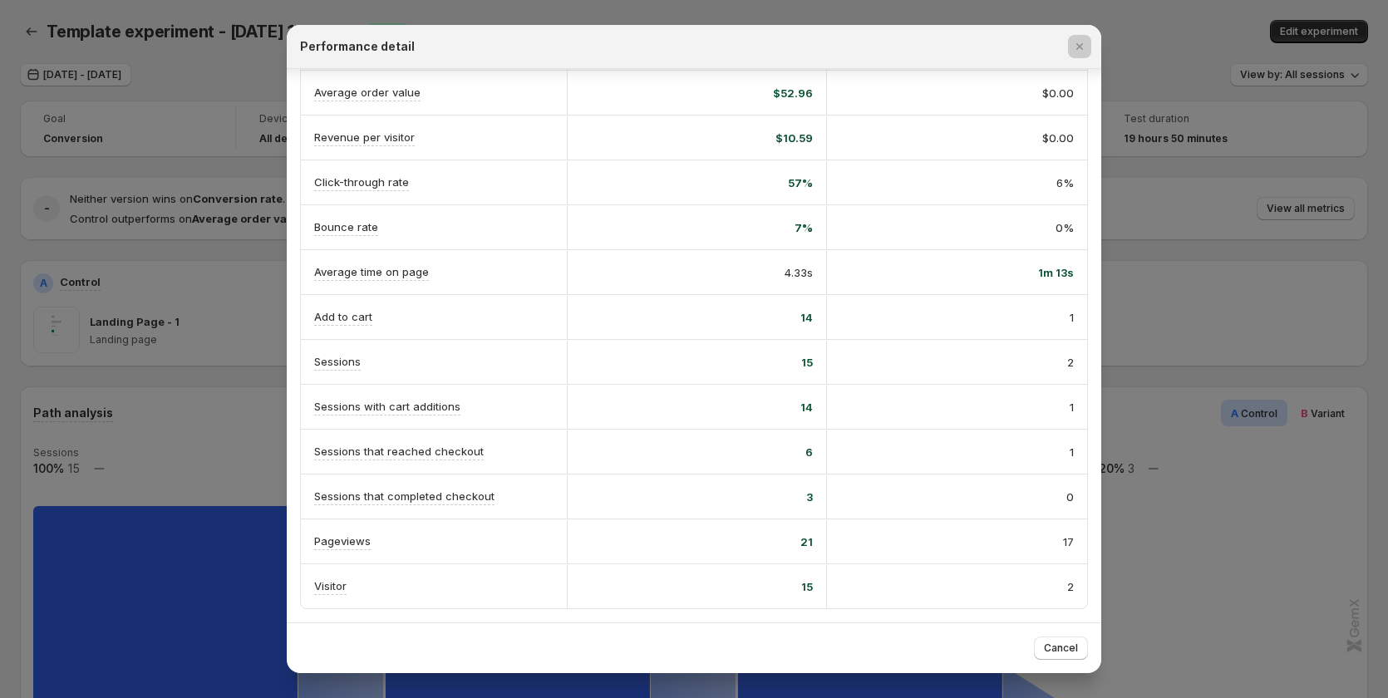
click at [204, 59] on div at bounding box center [694, 349] width 1388 height 698
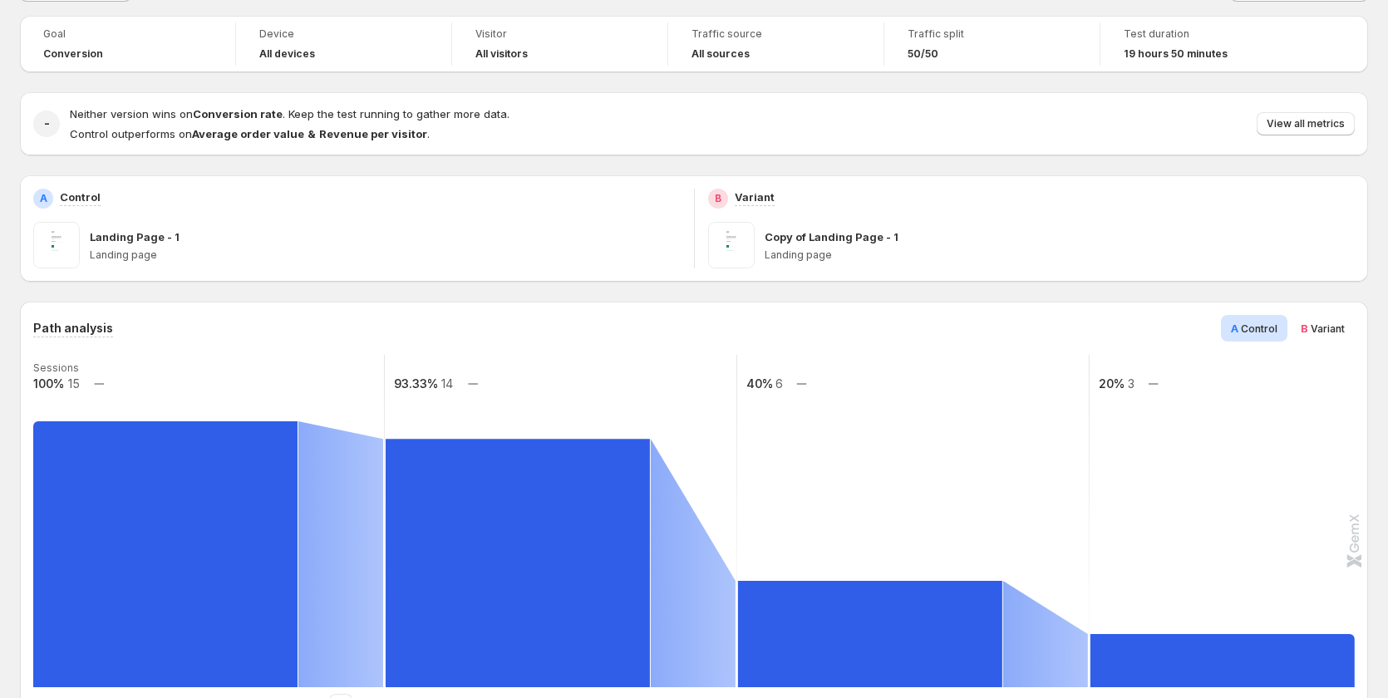
scroll to position [0, 0]
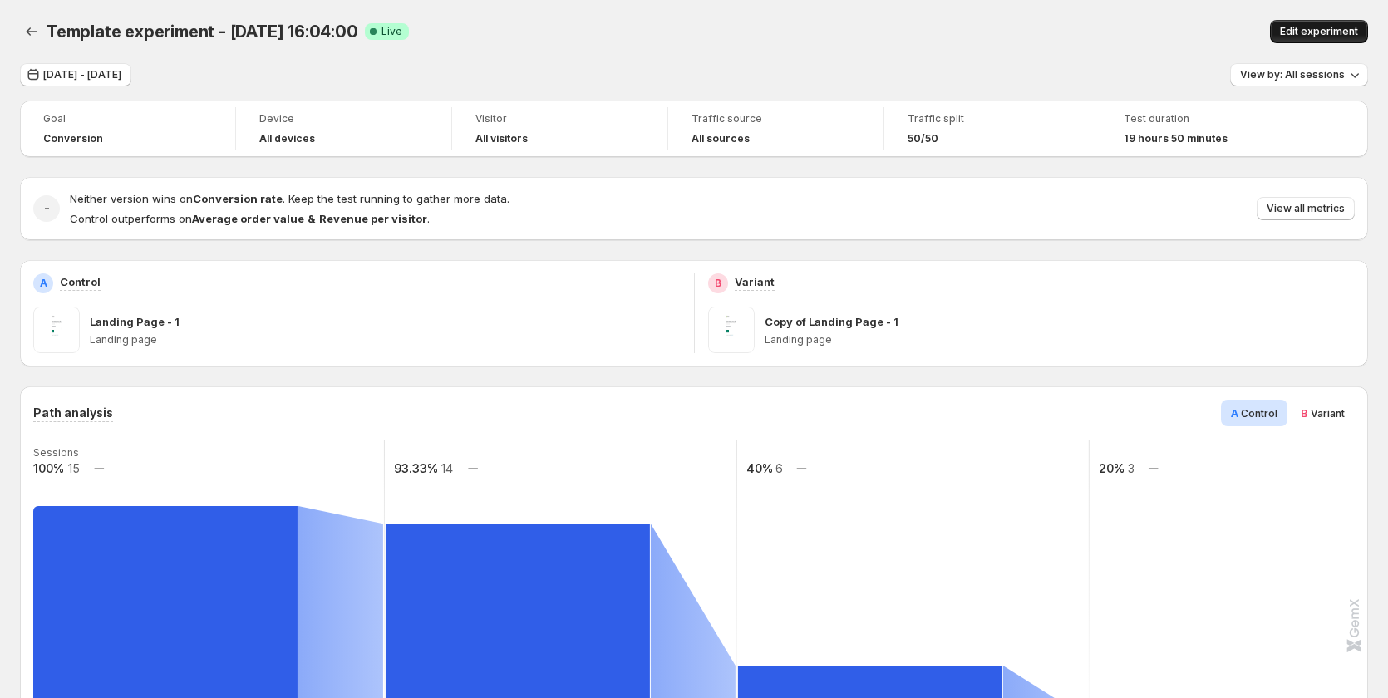
click at [1287, 31] on button "Edit experiment" at bounding box center [1319, 31] width 98 height 23
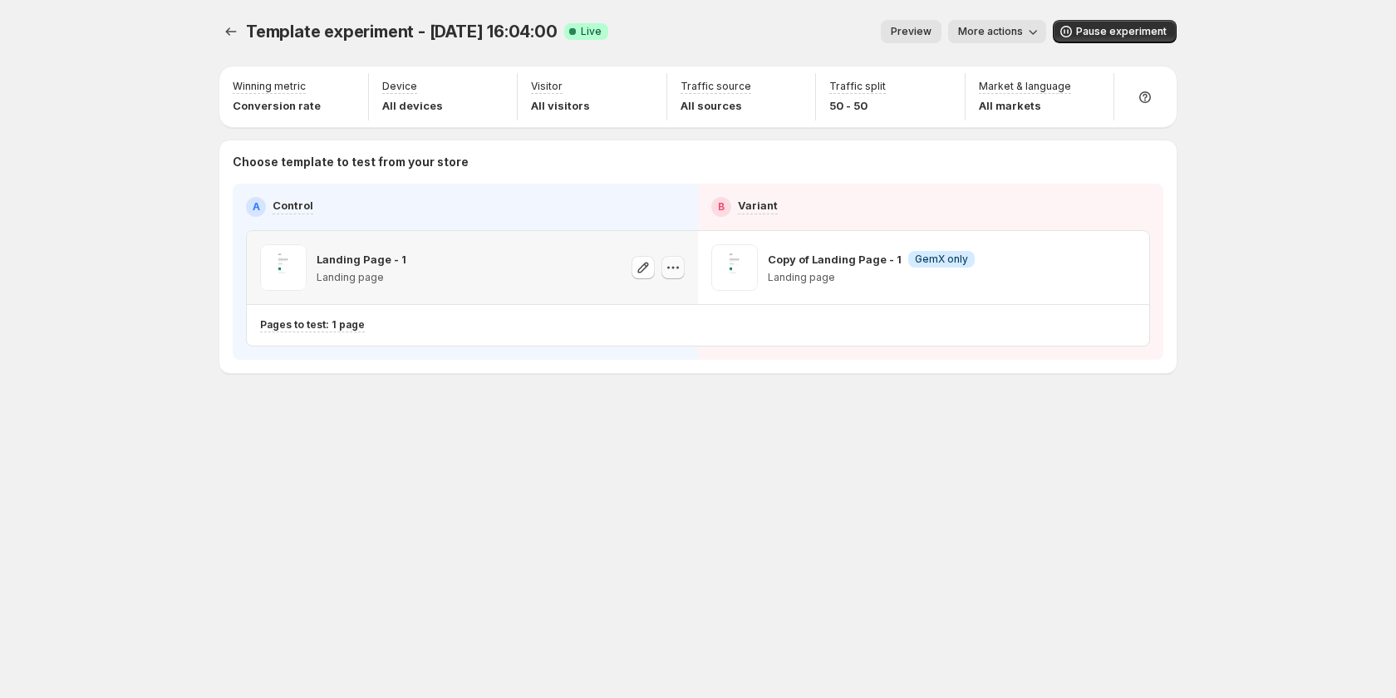
drag, startPoint x: 665, startPoint y: 266, endPoint x: 667, endPoint y: 274, distance: 8.5
click at [666, 268] on icon "button" at bounding box center [673, 267] width 17 height 17
click at [649, 352] on span "Copy ID 581904717286736545" at bounding box center [688, 351] width 189 height 33
click at [984, 37] on span "More actions" at bounding box center [990, 31] width 65 height 13
click at [989, 70] on span "View analytic" at bounding box center [1022, 66] width 70 height 13
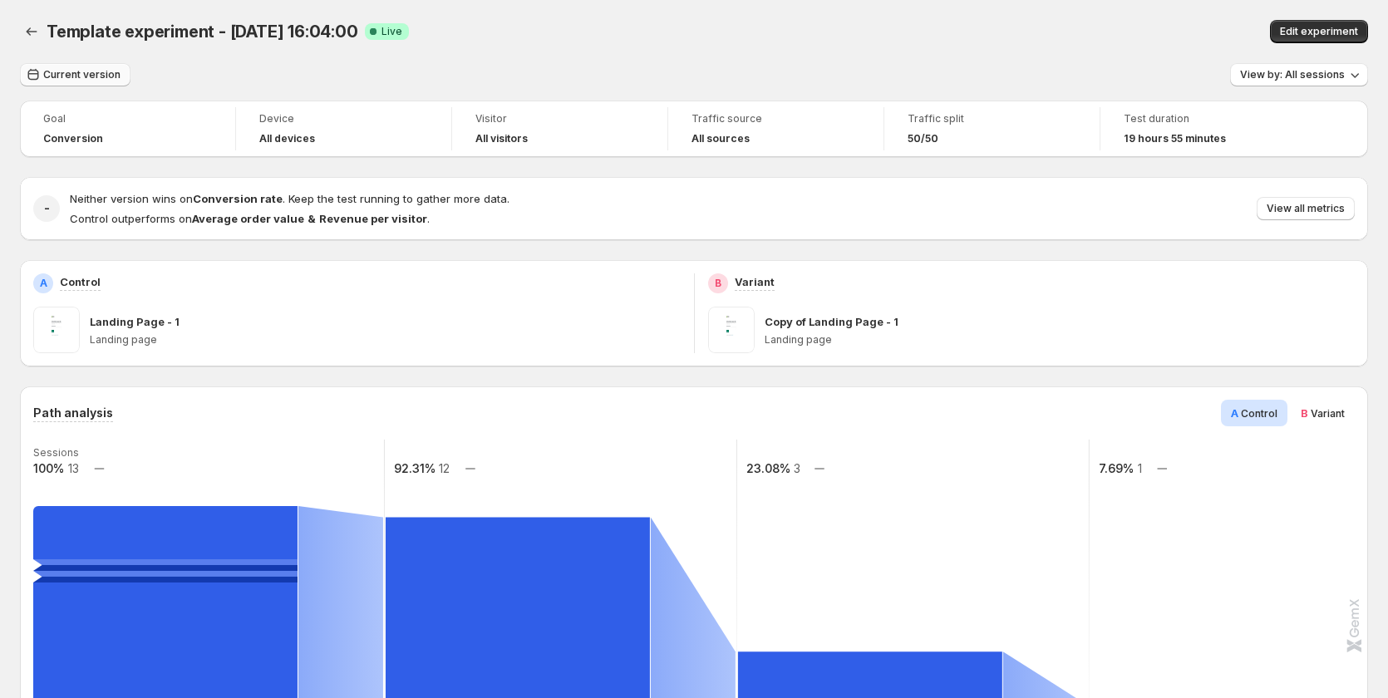
click at [63, 78] on span "Current version" at bounding box center [81, 74] width 77 height 13
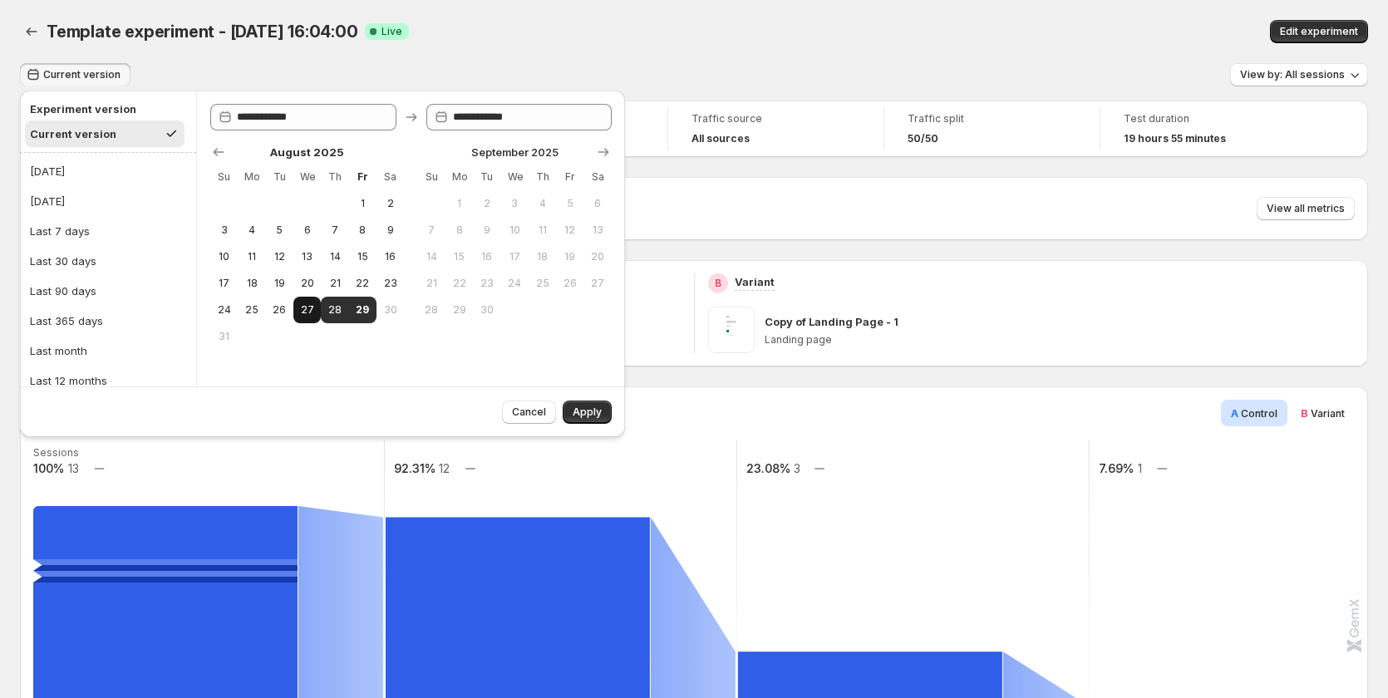
drag, startPoint x: 302, startPoint y: 313, endPoint x: 347, endPoint y: 313, distance: 45.7
click at [303, 313] on span "27" at bounding box center [307, 309] width 14 height 13
type input "**********"
click at [357, 312] on span "29" at bounding box center [363, 309] width 14 height 13
type input "**********"
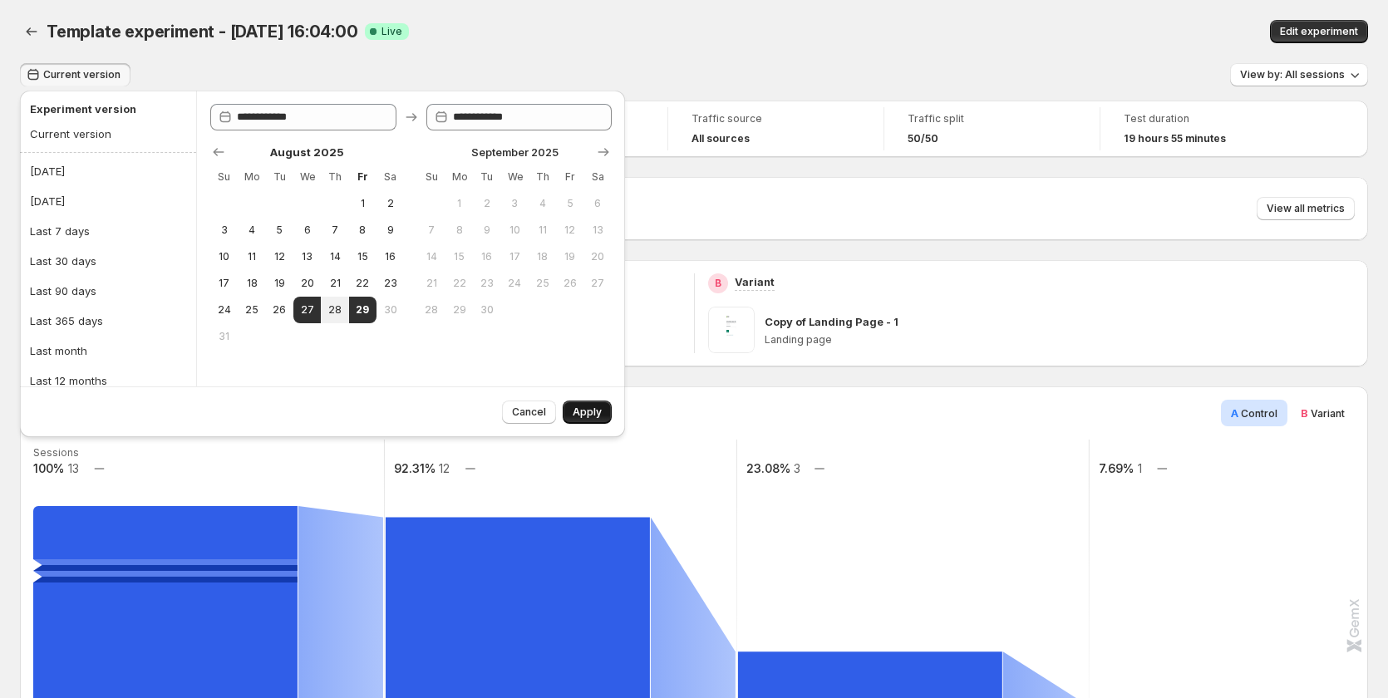
click at [582, 415] on span "Apply" at bounding box center [587, 412] width 29 height 13
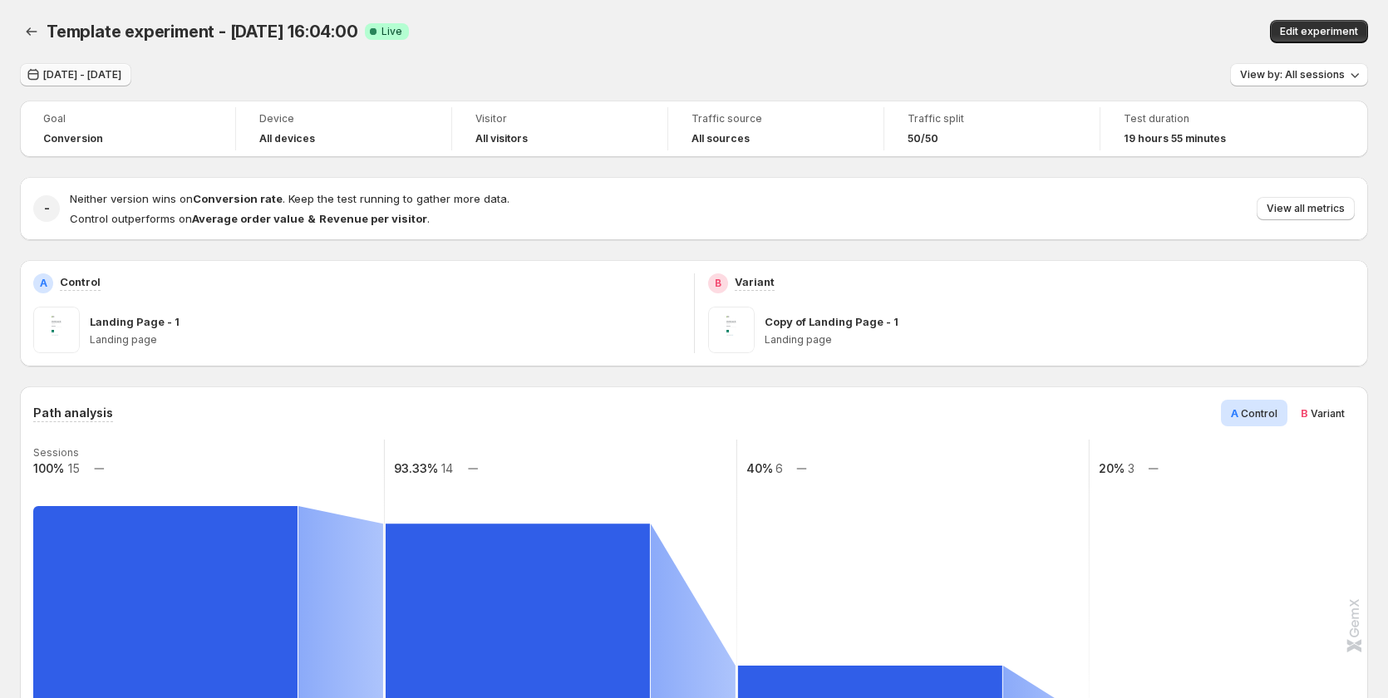
click at [101, 76] on span "Aug 27, 2025 - Aug 29, 2025" at bounding box center [82, 74] width 78 height 13
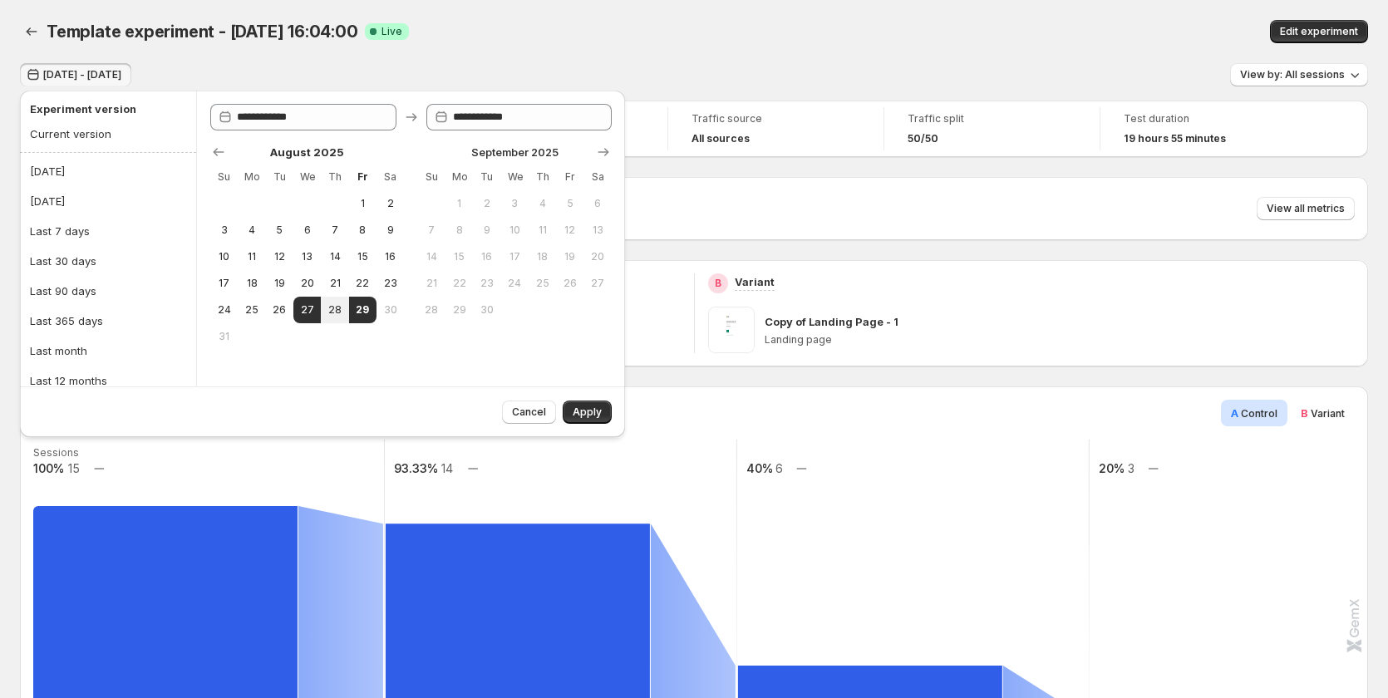
click at [631, 38] on div "Template experiment - Aug 28, 16:04:00 Success Complete Live" at bounding box center [438, 31] width 783 height 23
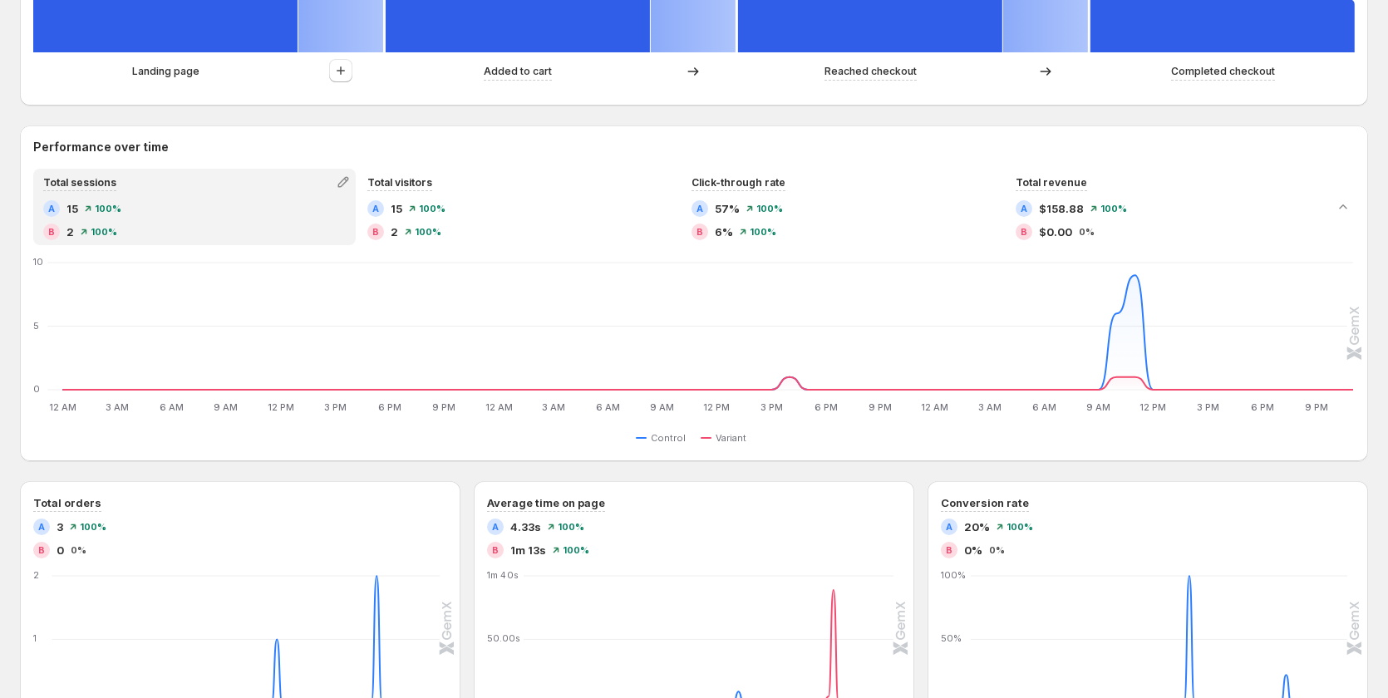
scroll to position [748, 0]
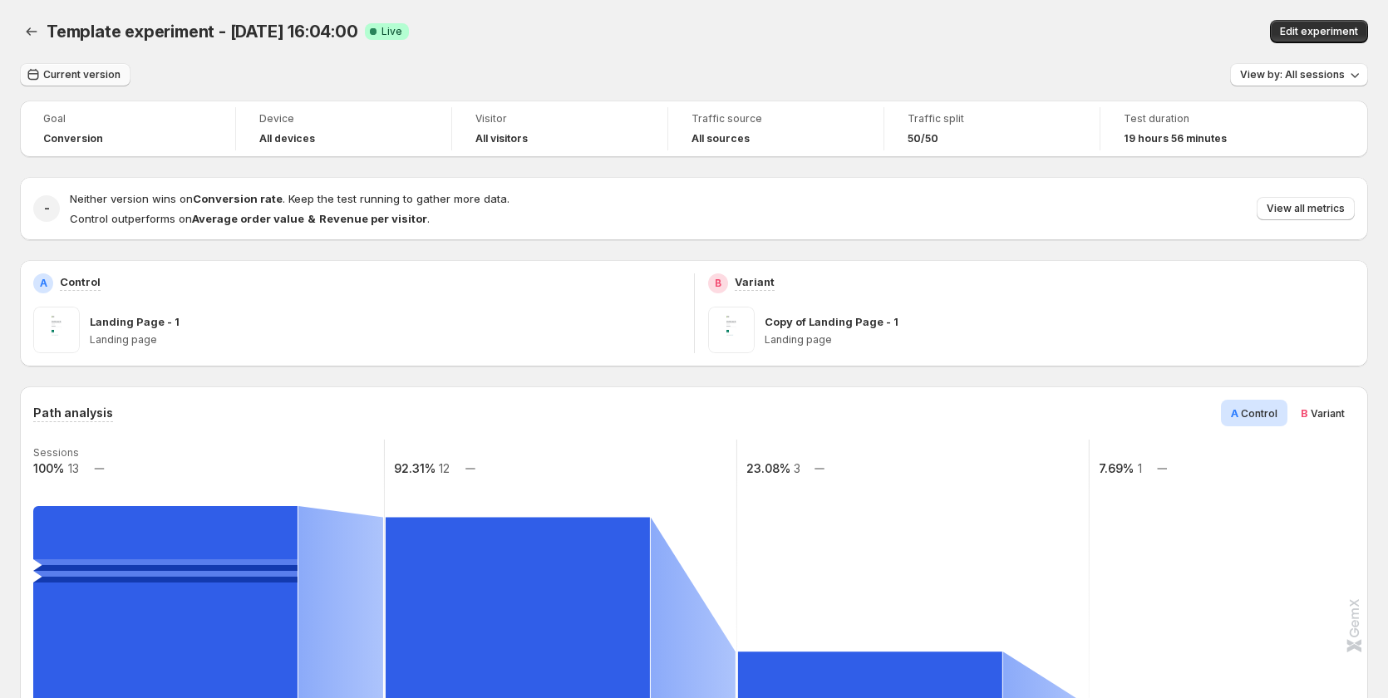
click at [92, 80] on span "Current version" at bounding box center [81, 74] width 77 height 13
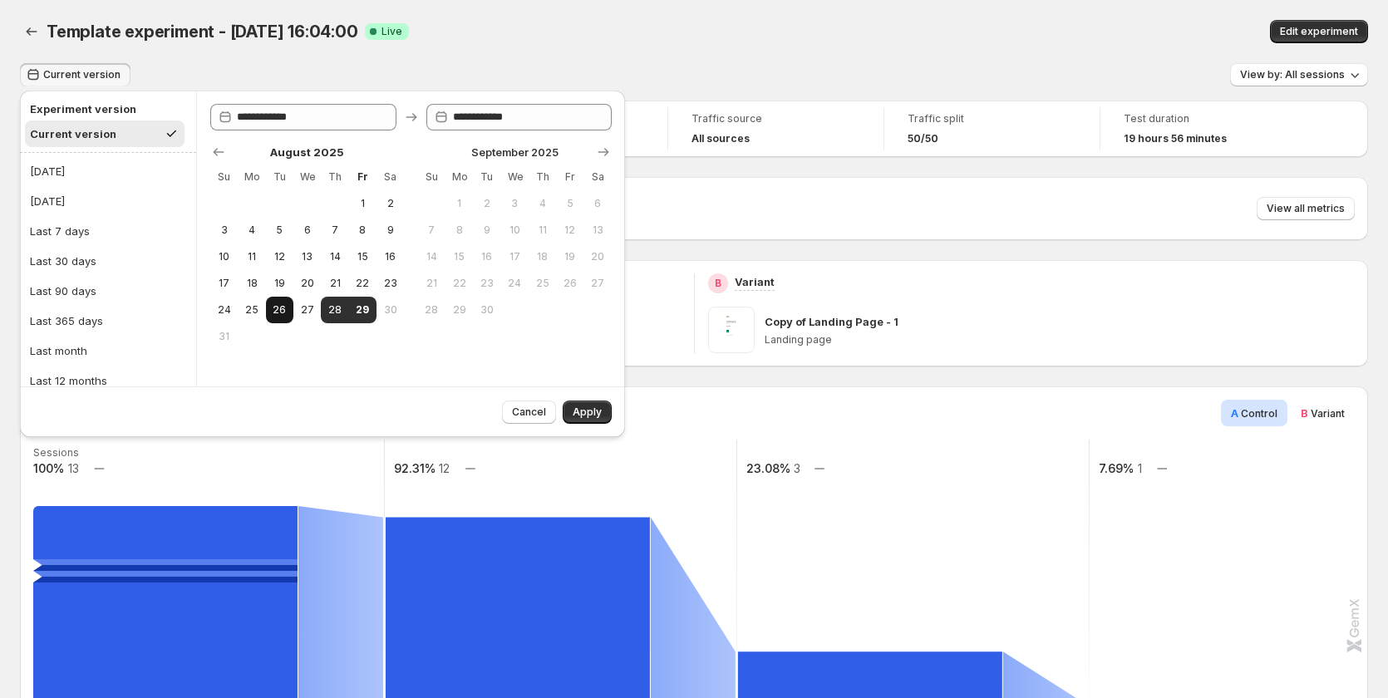
click at [283, 308] on span "26" at bounding box center [280, 309] width 14 height 13
type input "**********"
click at [366, 311] on span "29" at bounding box center [363, 309] width 14 height 13
type input "**********"
click at [575, 409] on span "Apply" at bounding box center [587, 412] width 29 height 13
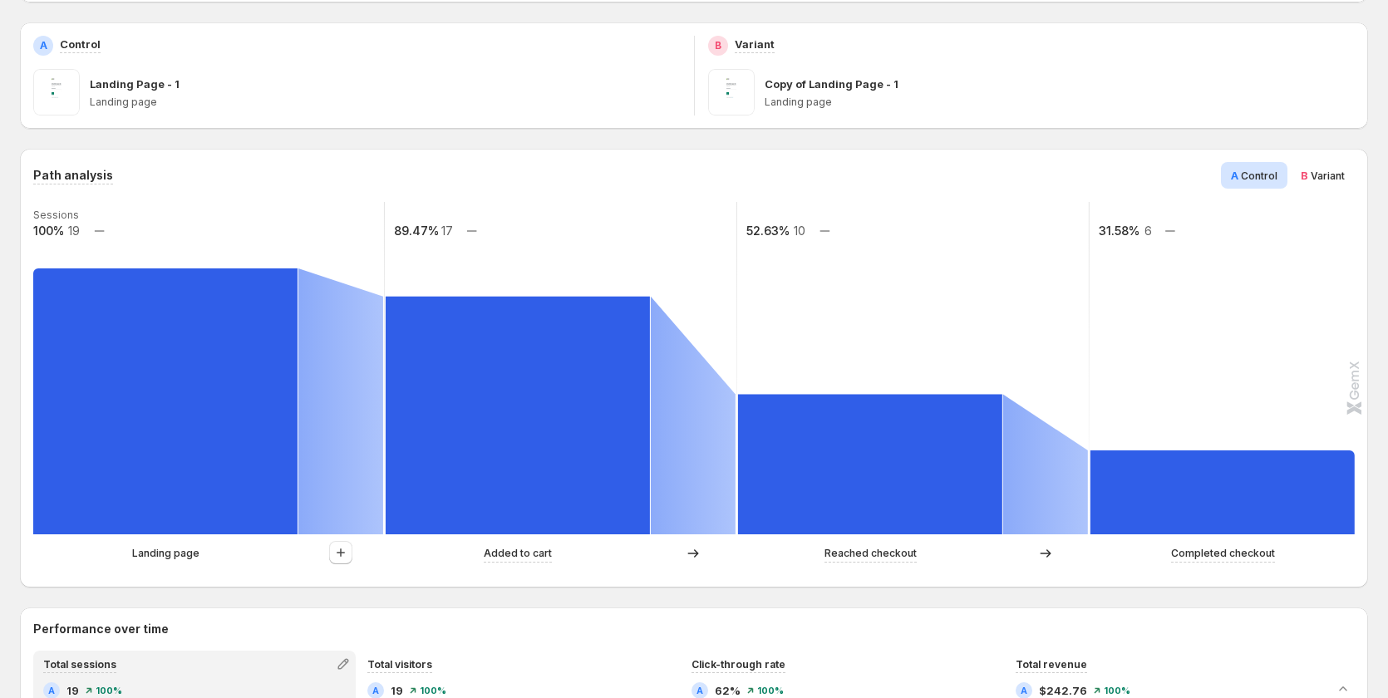
scroll to position [151, 0]
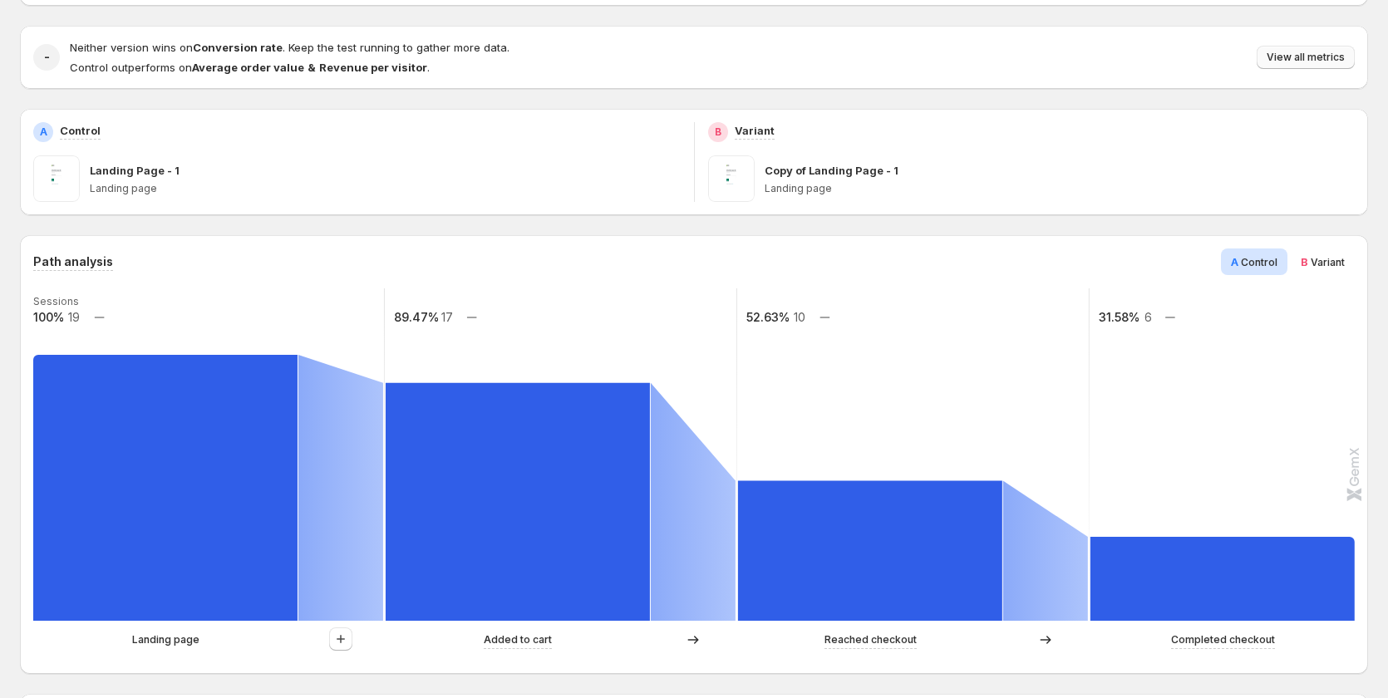
click at [1310, 49] on button "View all metrics" at bounding box center [1306, 57] width 98 height 23
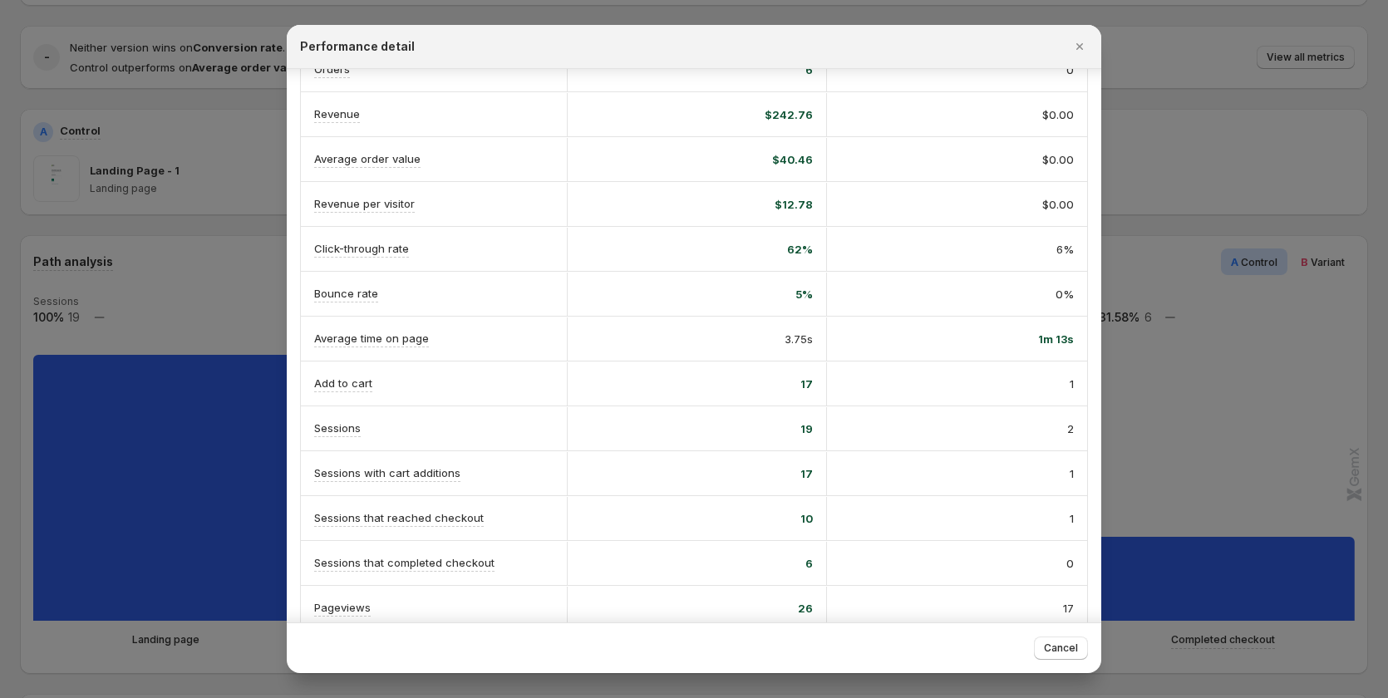
scroll to position [0, 0]
